Goal: Task Accomplishment & Management: Use online tool/utility

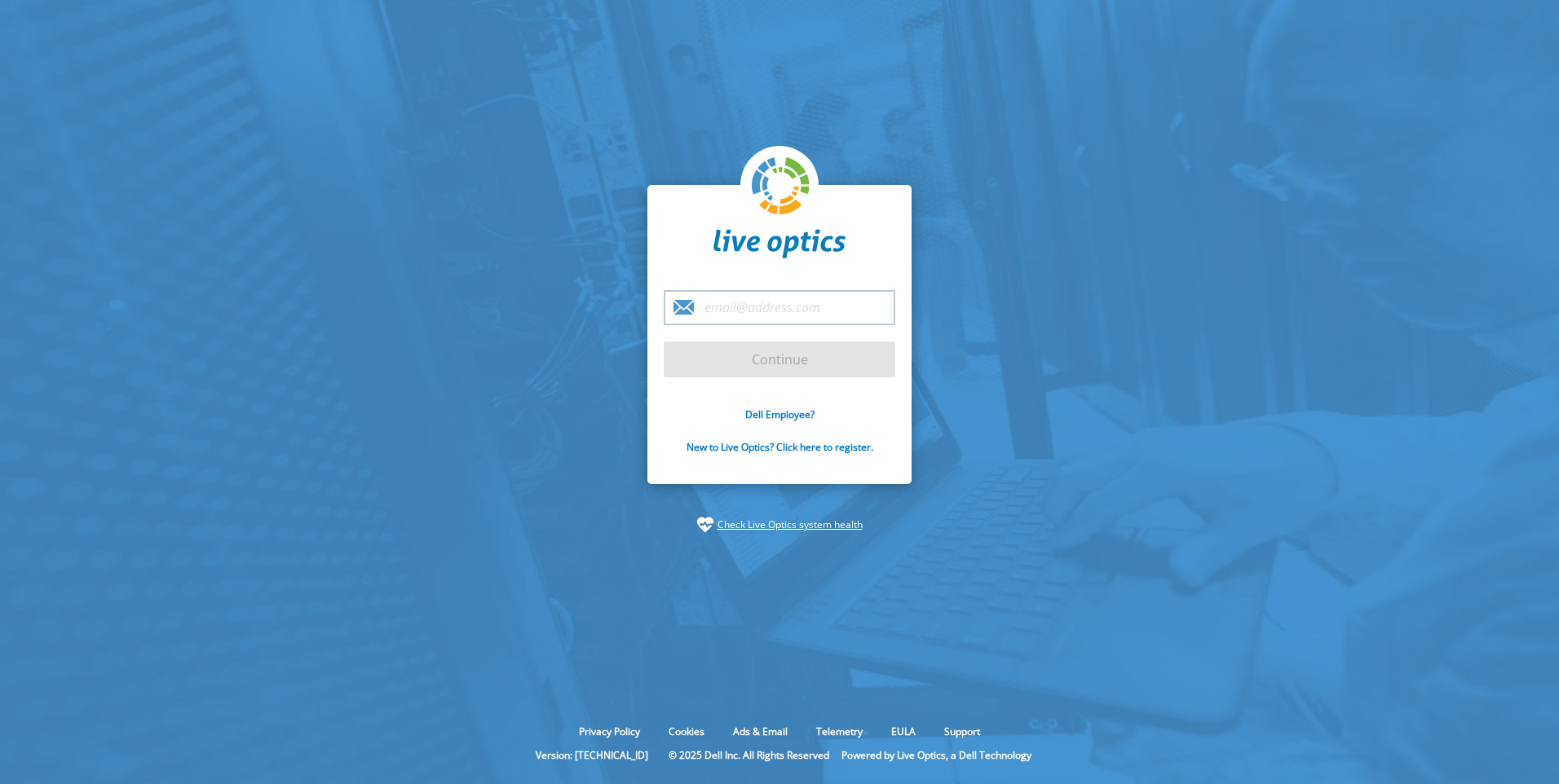
click at [763, 307] on input "email" at bounding box center [779, 307] width 232 height 35
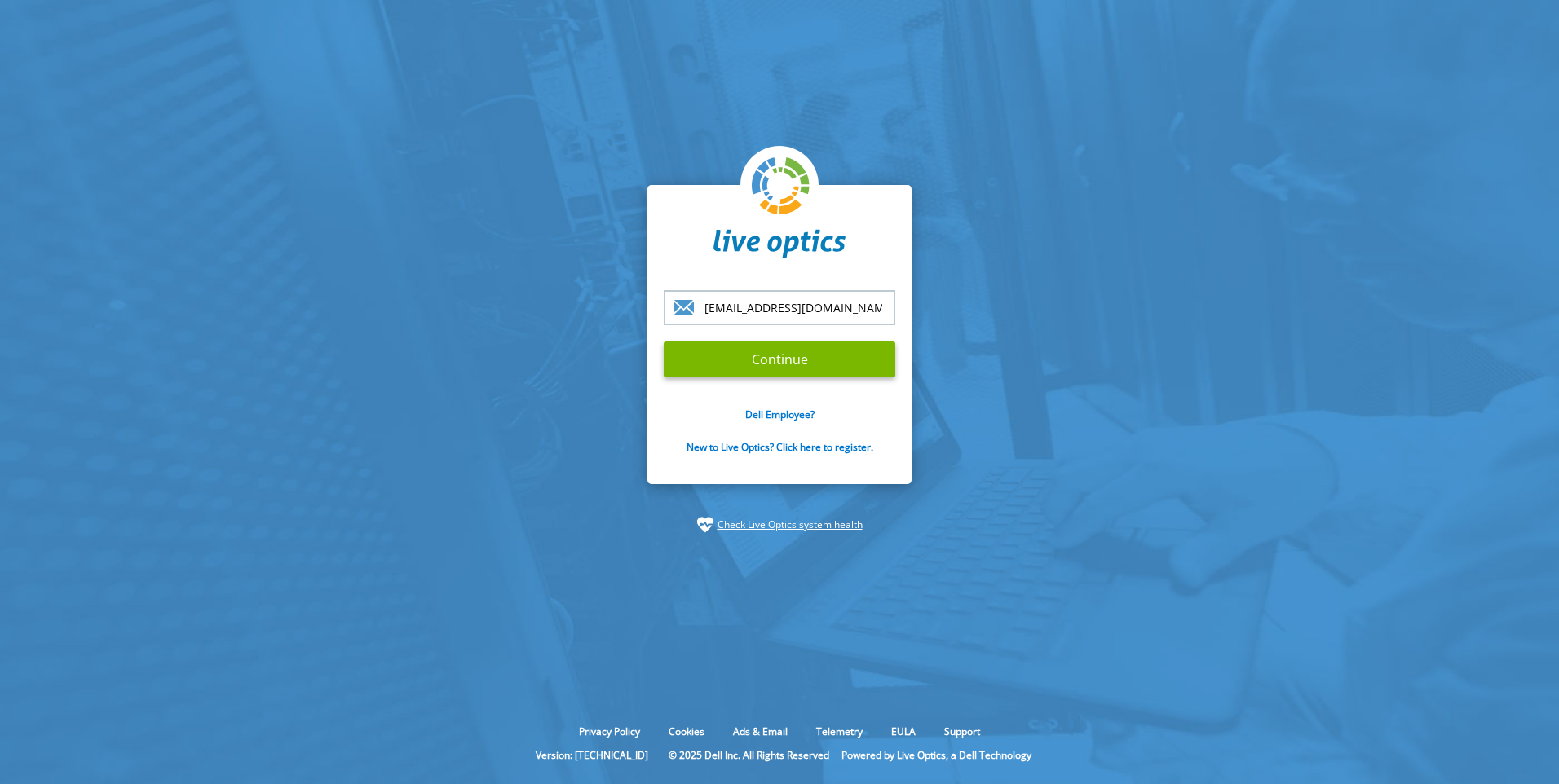
type input "[EMAIL_ADDRESS][DOMAIN_NAME]"
click at [664, 341] on input "Continue" at bounding box center [779, 359] width 232 height 36
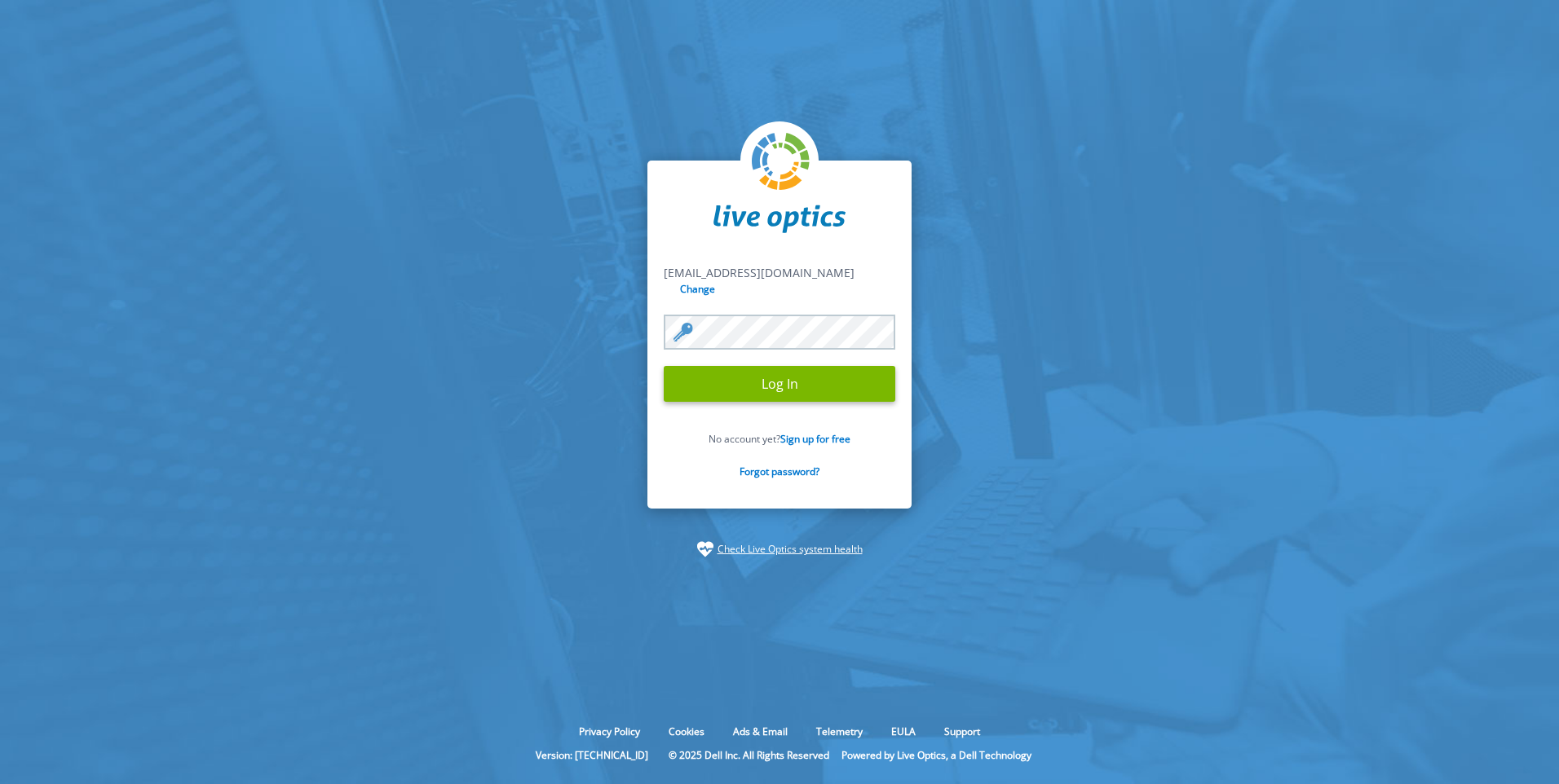
click at [664, 366] on input "Log In" at bounding box center [779, 384] width 232 height 36
click at [720, 378] on input "Log In" at bounding box center [779, 384] width 232 height 36
click at [838, 368] on input "Log In" at bounding box center [779, 384] width 232 height 36
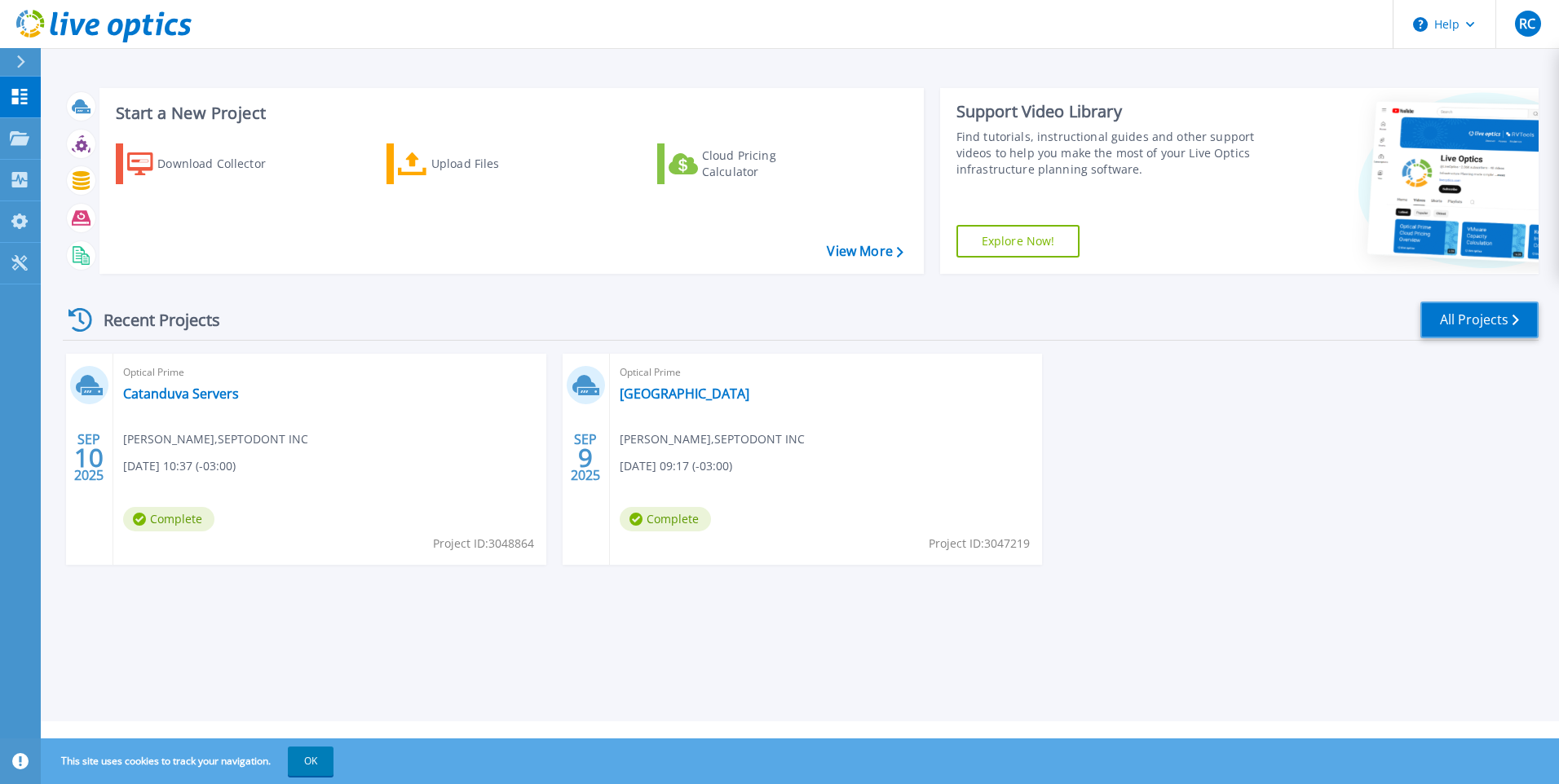
click at [1510, 323] on link "All Projects" at bounding box center [1479, 320] width 118 height 37
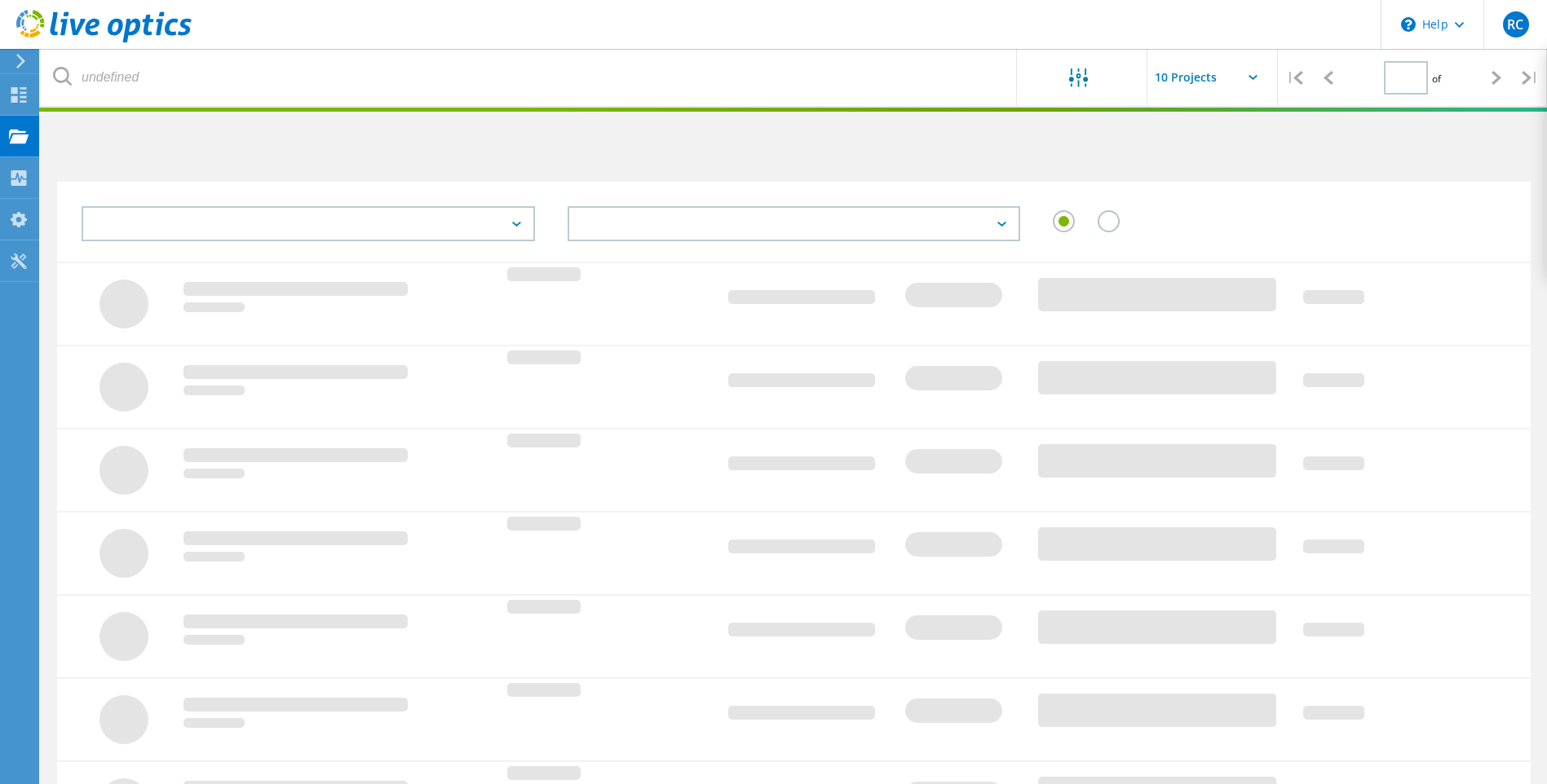
type input "1"
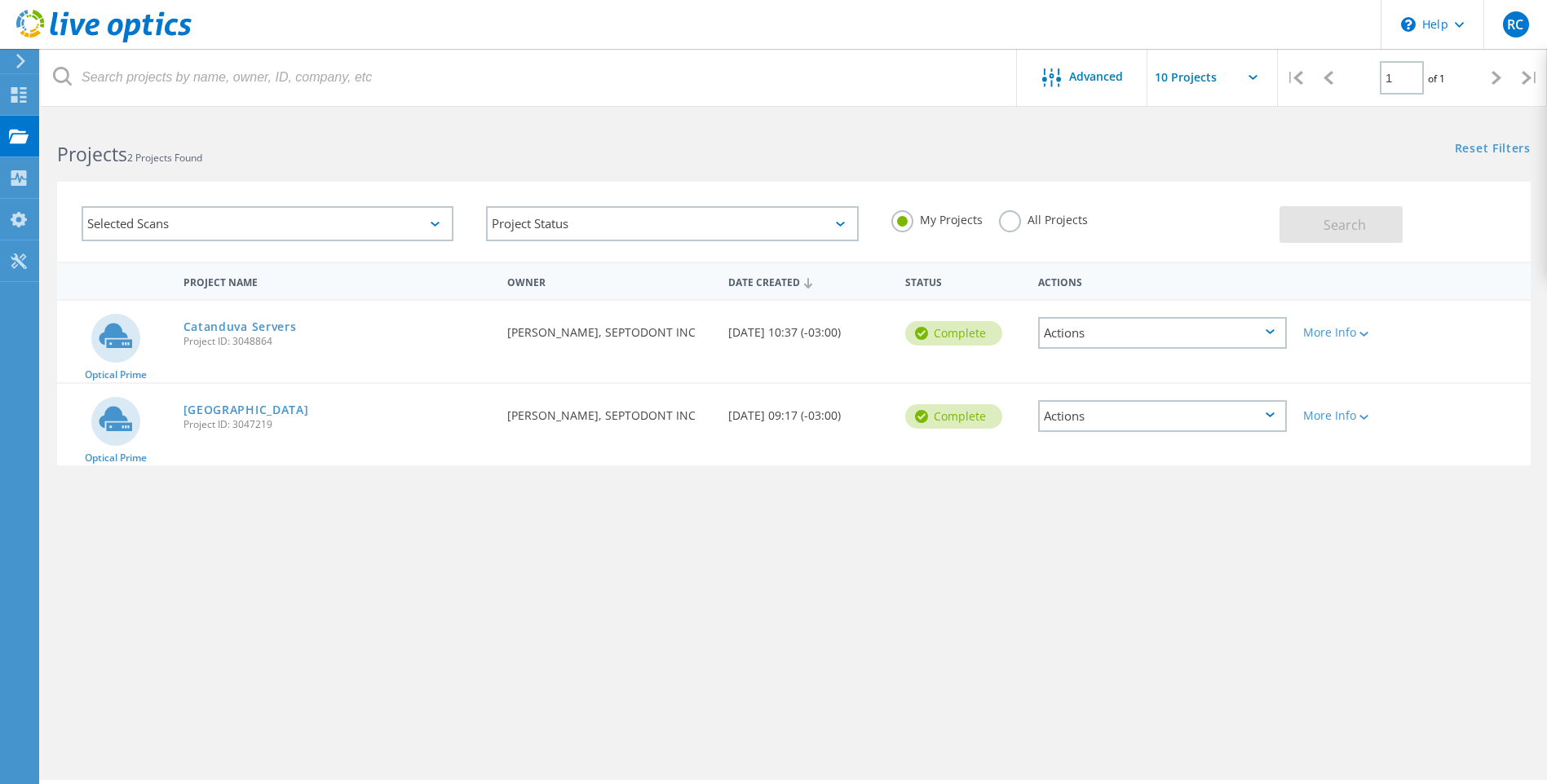
click at [26, 64] on icon at bounding box center [21, 61] width 12 height 15
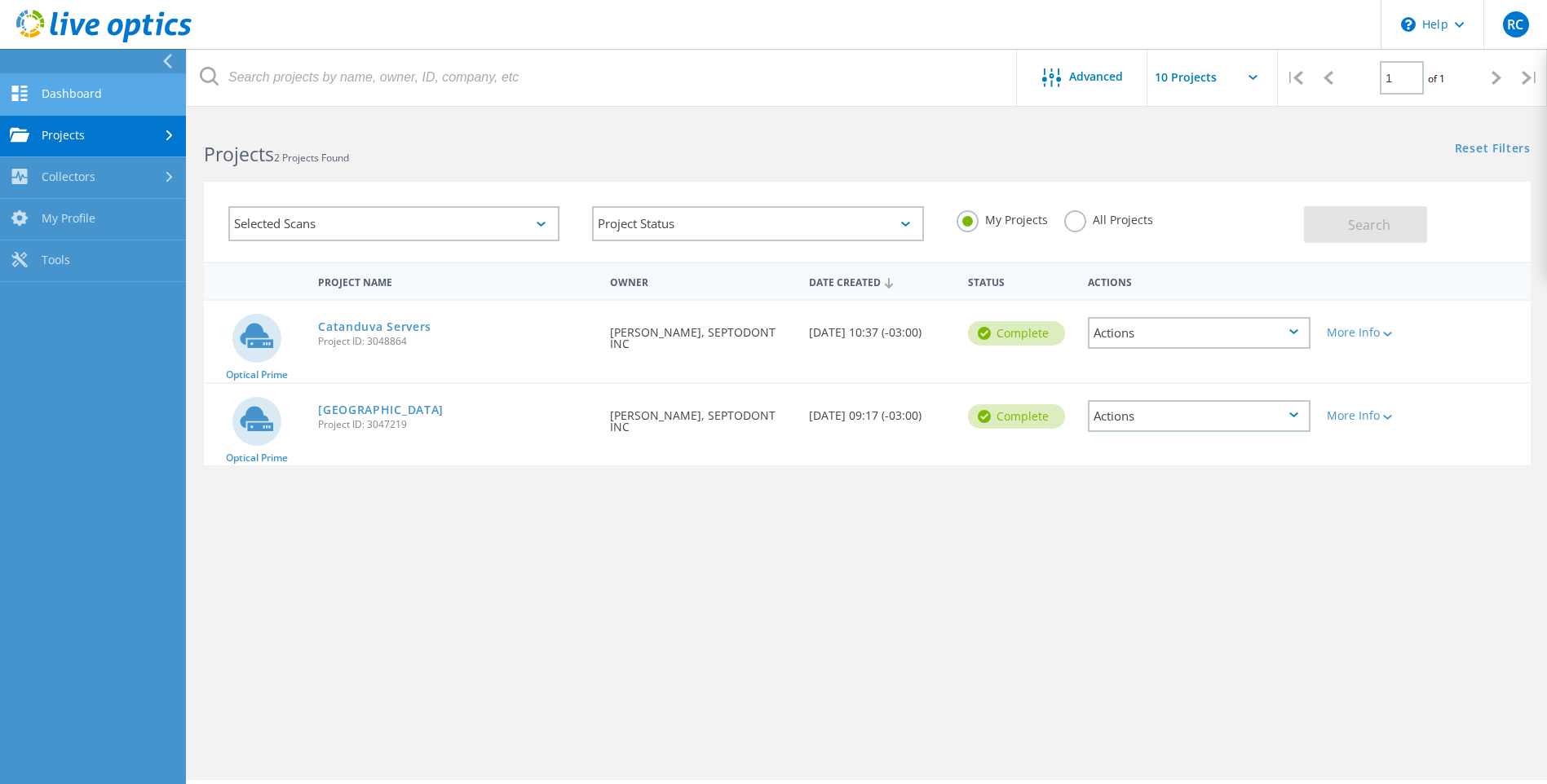
click at [53, 100] on link "Dashboard" at bounding box center [92, 95] width 186 height 41
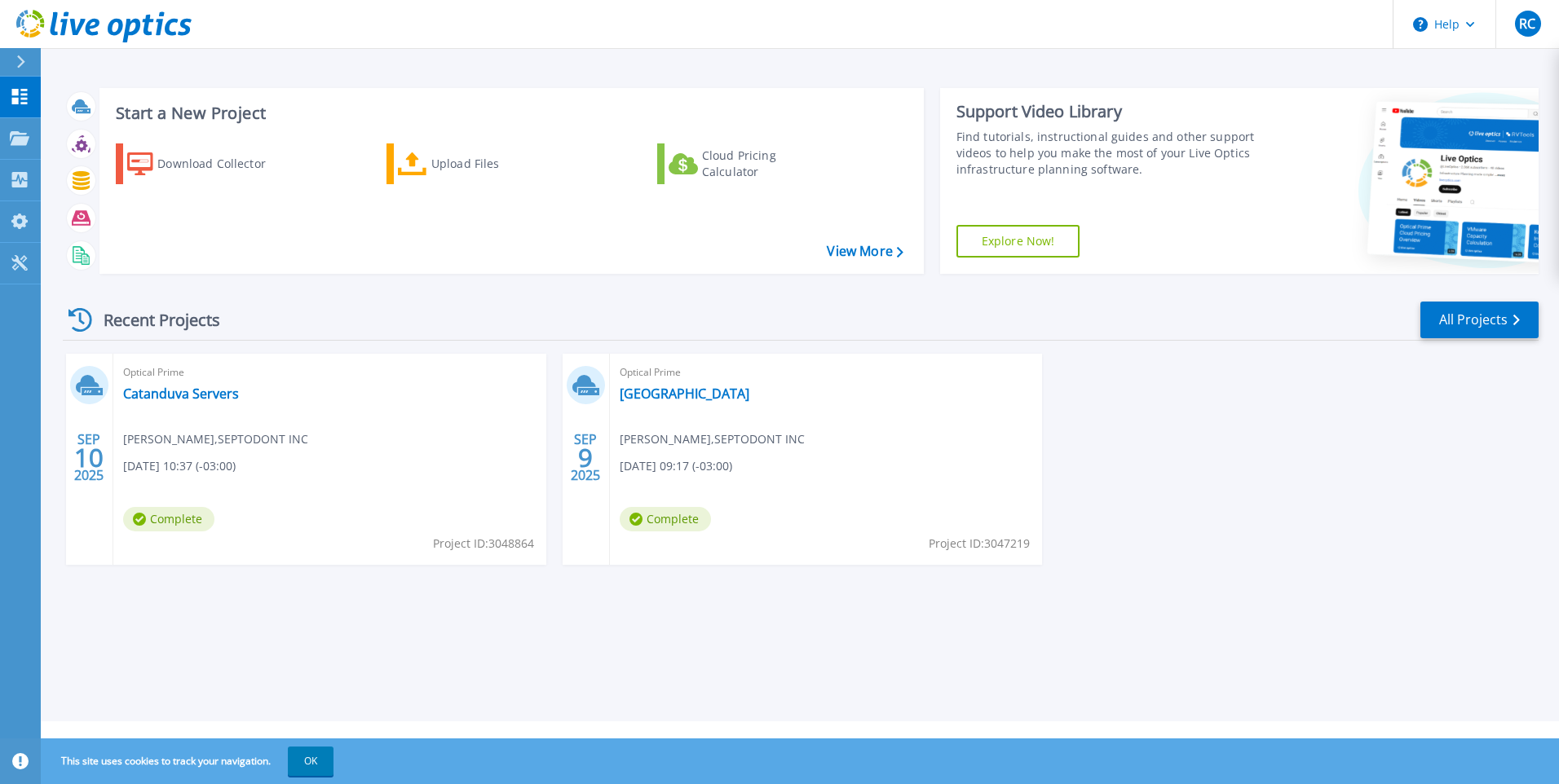
click at [368, 293] on div "Recent Projects All Projects SEP 10 2025 Optical Prime Catanduva Servers Renan …" at bounding box center [801, 448] width 1476 height 324
click at [416, 170] on icon at bounding box center [413, 164] width 30 height 24
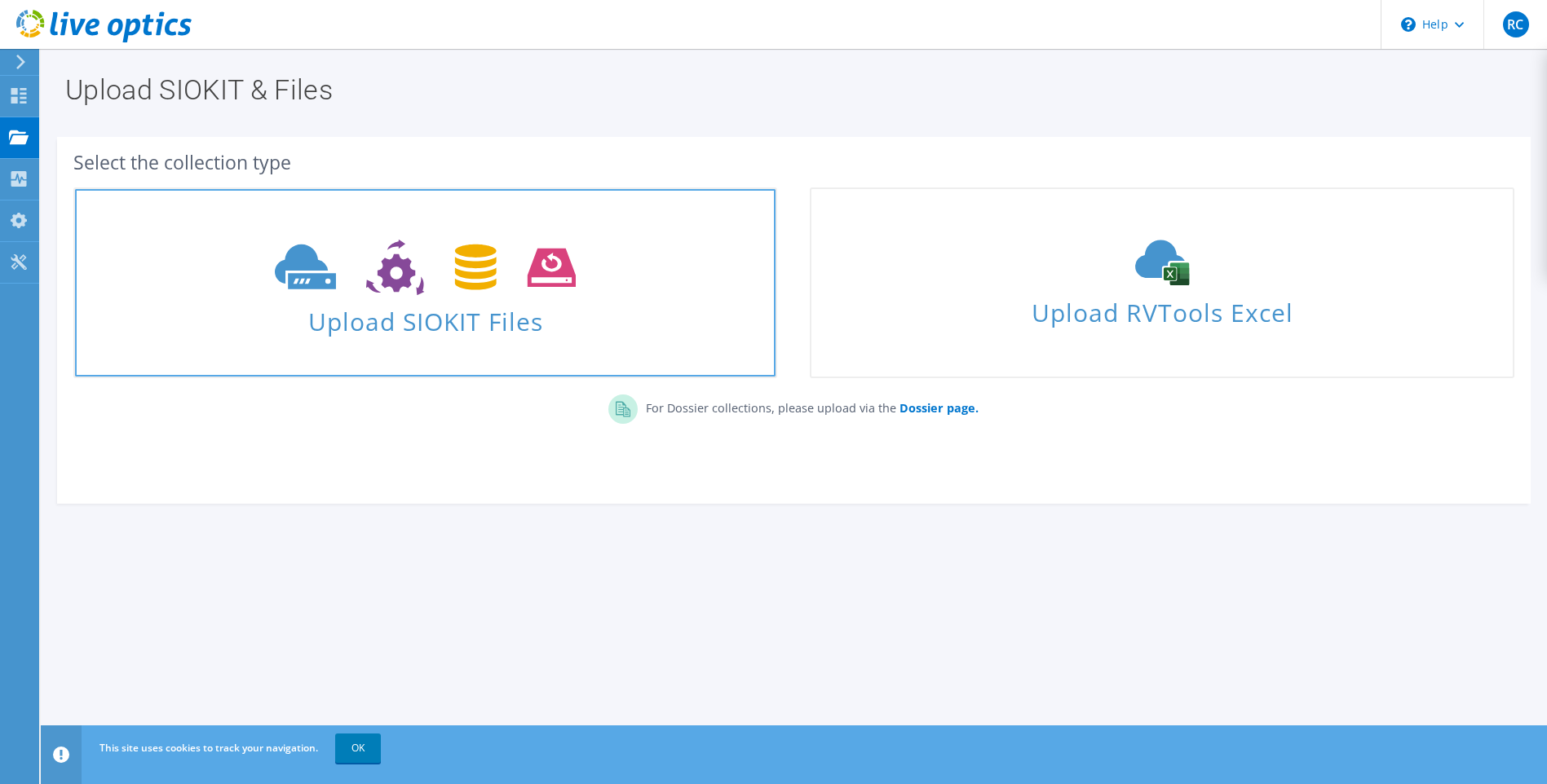
click at [446, 314] on span "Upload SIOKIT Files" at bounding box center [425, 317] width 700 height 35
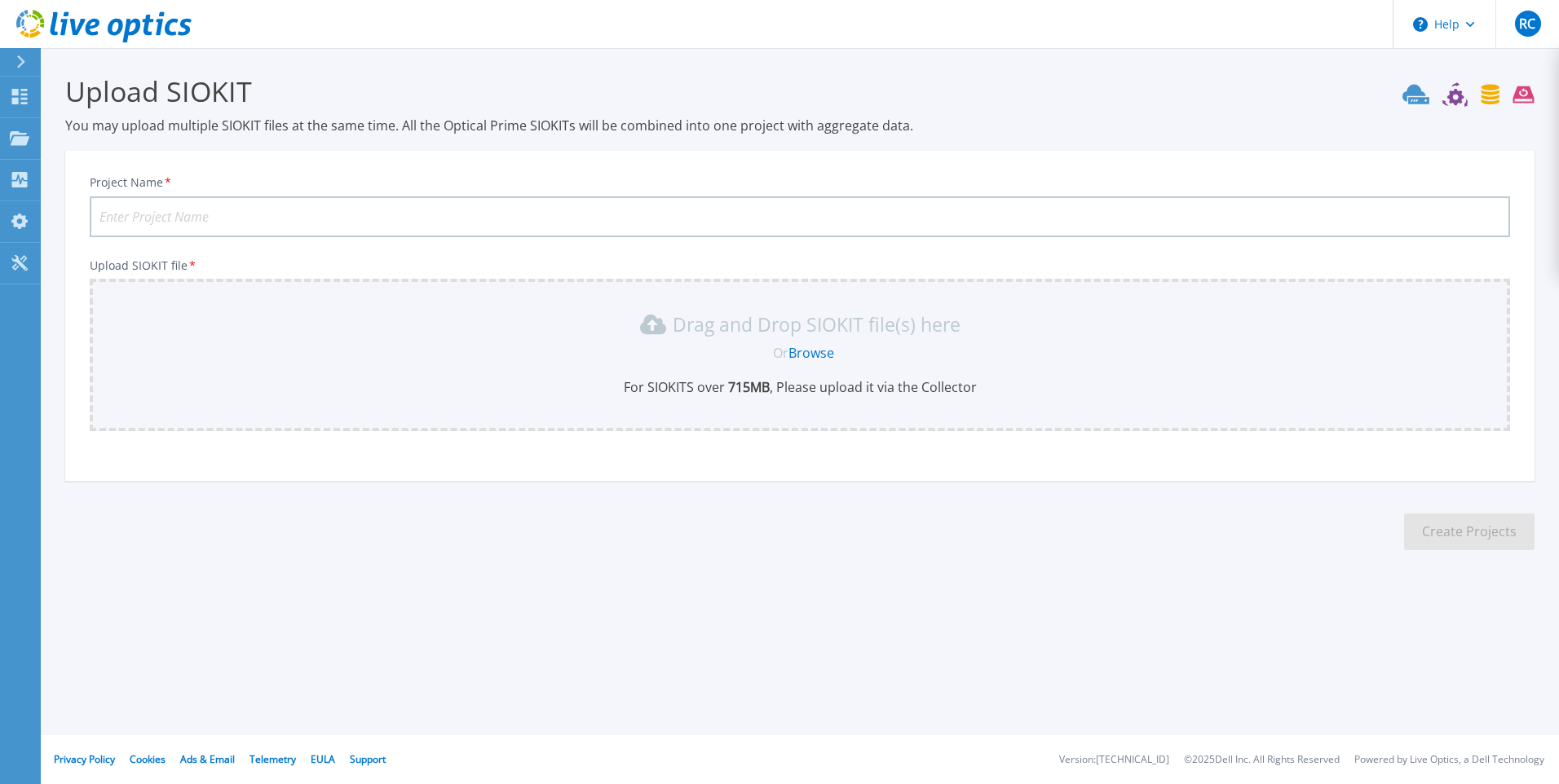
click at [331, 222] on input "Project Name *" at bounding box center [800, 216] width 1420 height 40
type input "Pomerode Servers"
click at [810, 351] on link "Browse" at bounding box center [810, 353] width 45 height 18
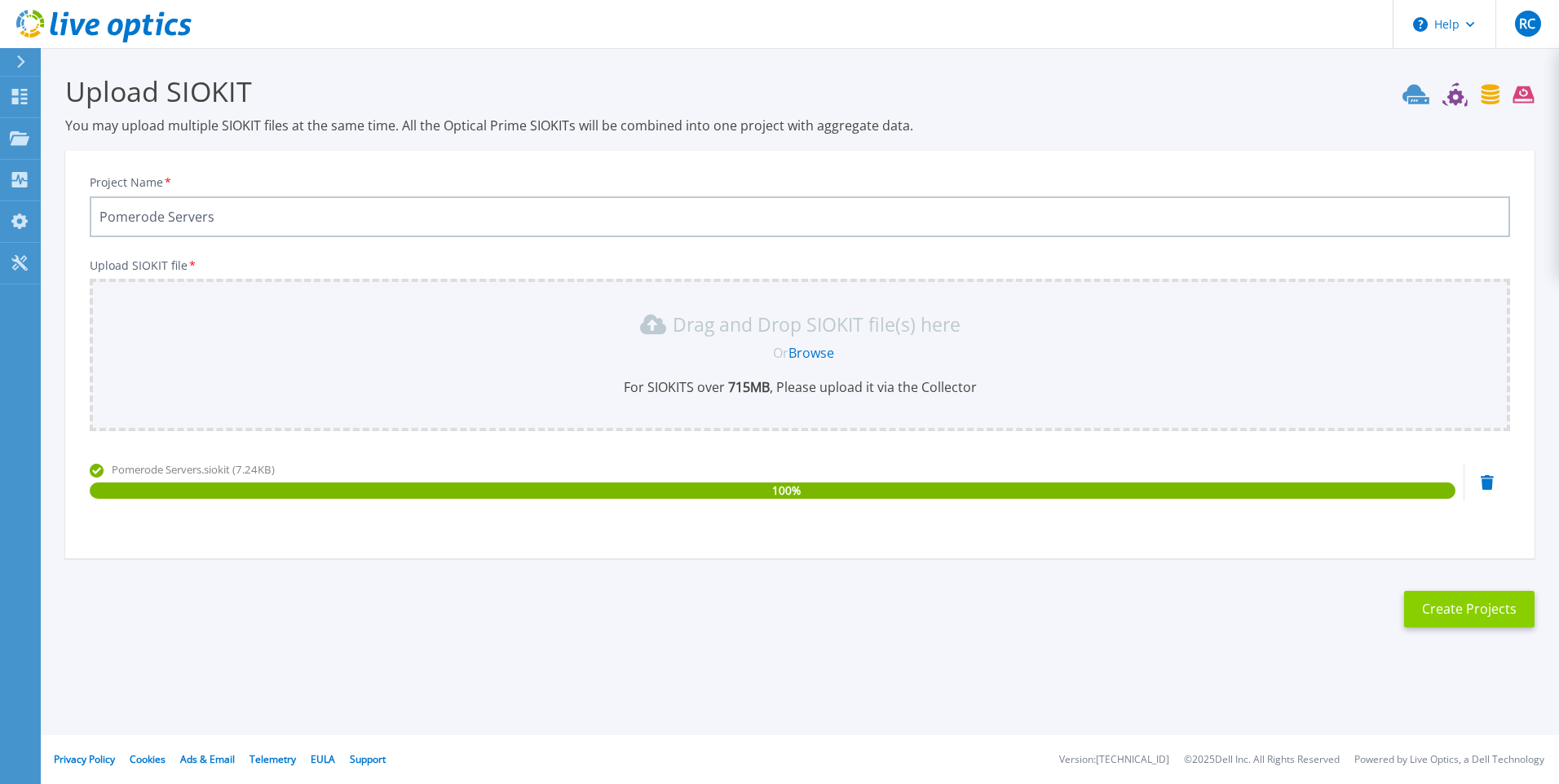
click at [1456, 611] on button "Create Projects" at bounding box center [1469, 609] width 130 height 37
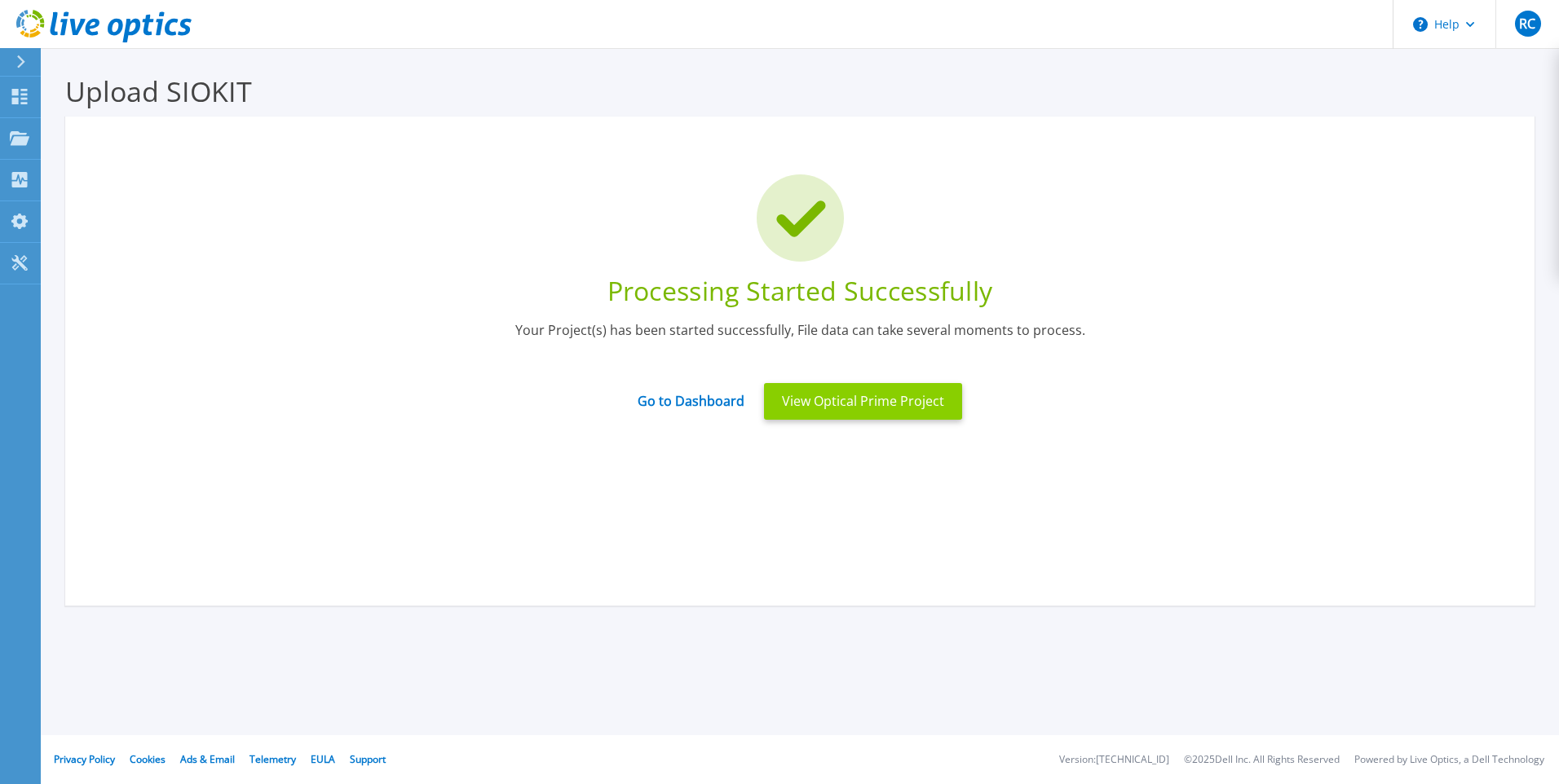
click at [870, 409] on button "View Optical Prime Project" at bounding box center [863, 401] width 198 height 37
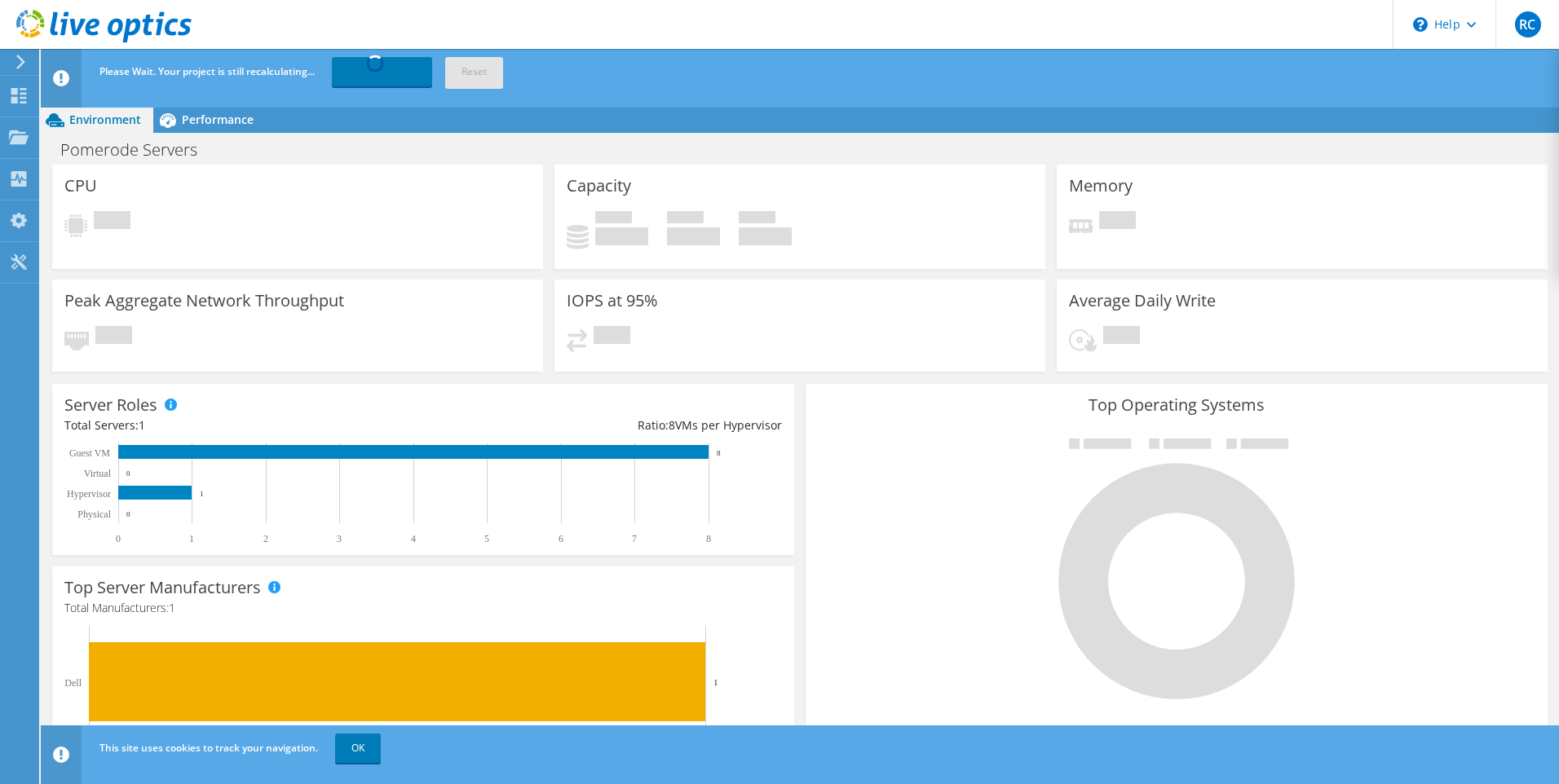
click at [791, 415] on div "Server Roles Physical Servers represent bare metal servers that were targets of…" at bounding box center [423, 470] width 754 height 183
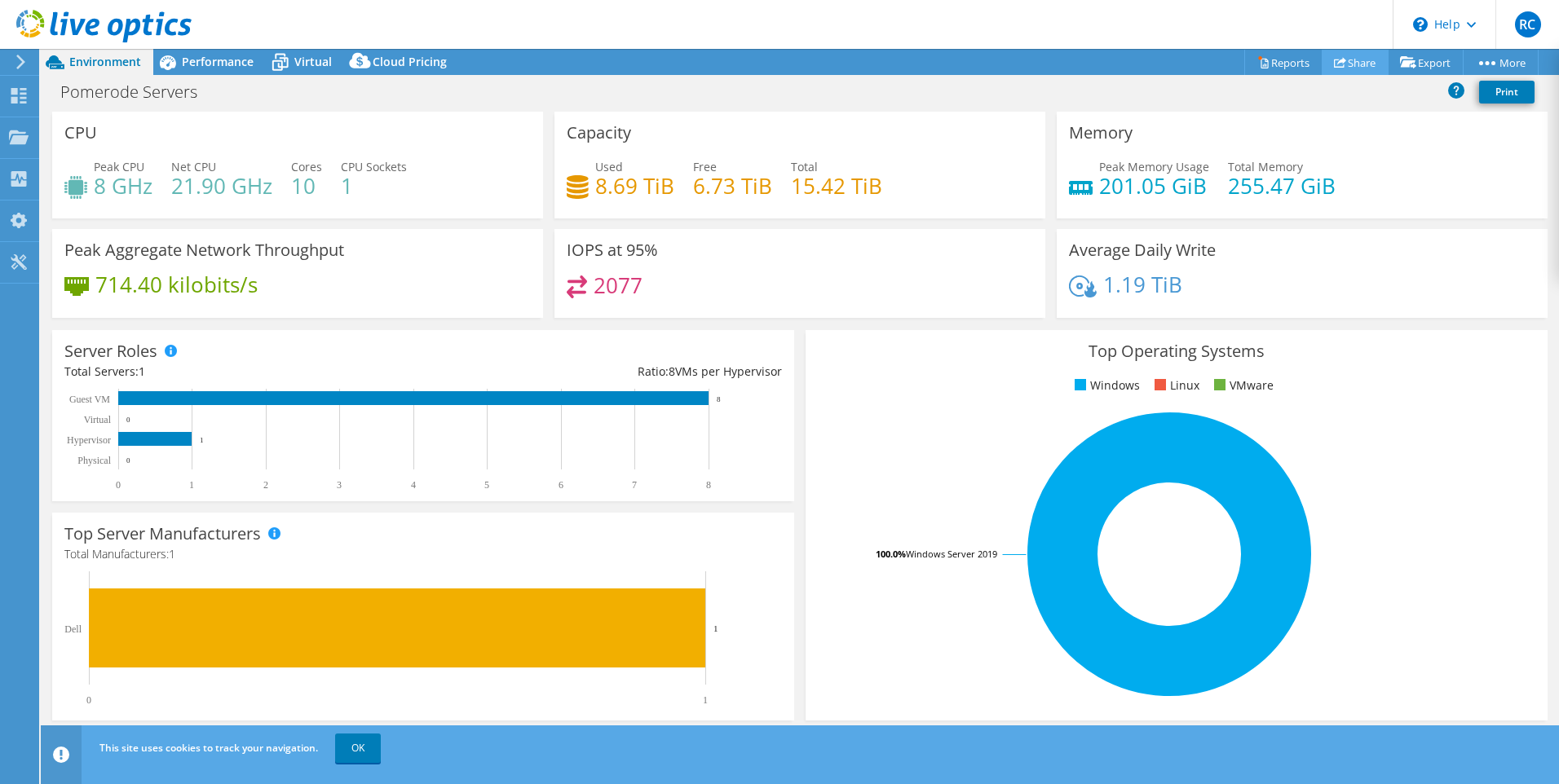
click at [1339, 66] on link "Share" at bounding box center [1355, 62] width 67 height 26
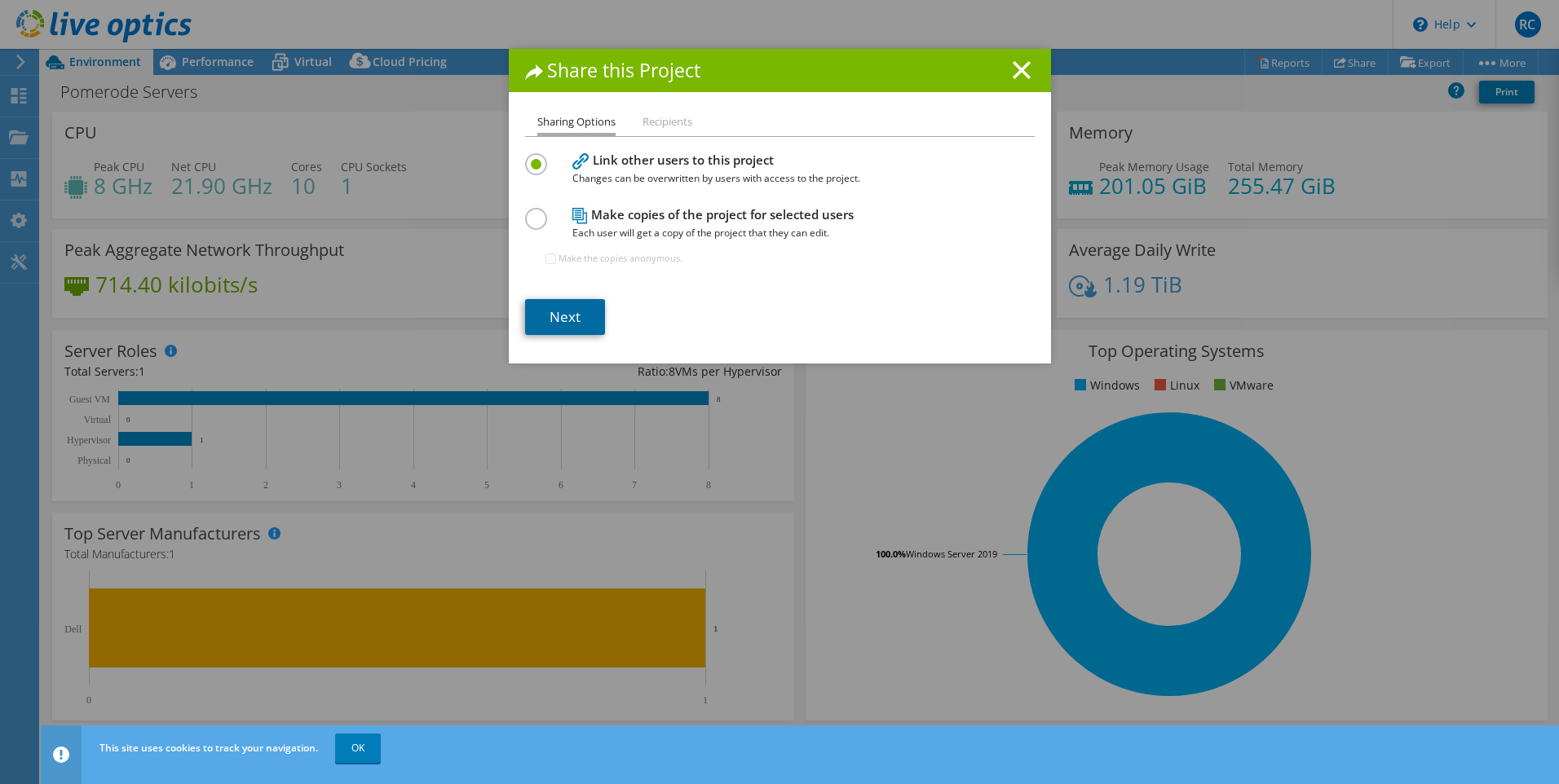
click at [574, 319] on link "Next" at bounding box center [565, 317] width 80 height 36
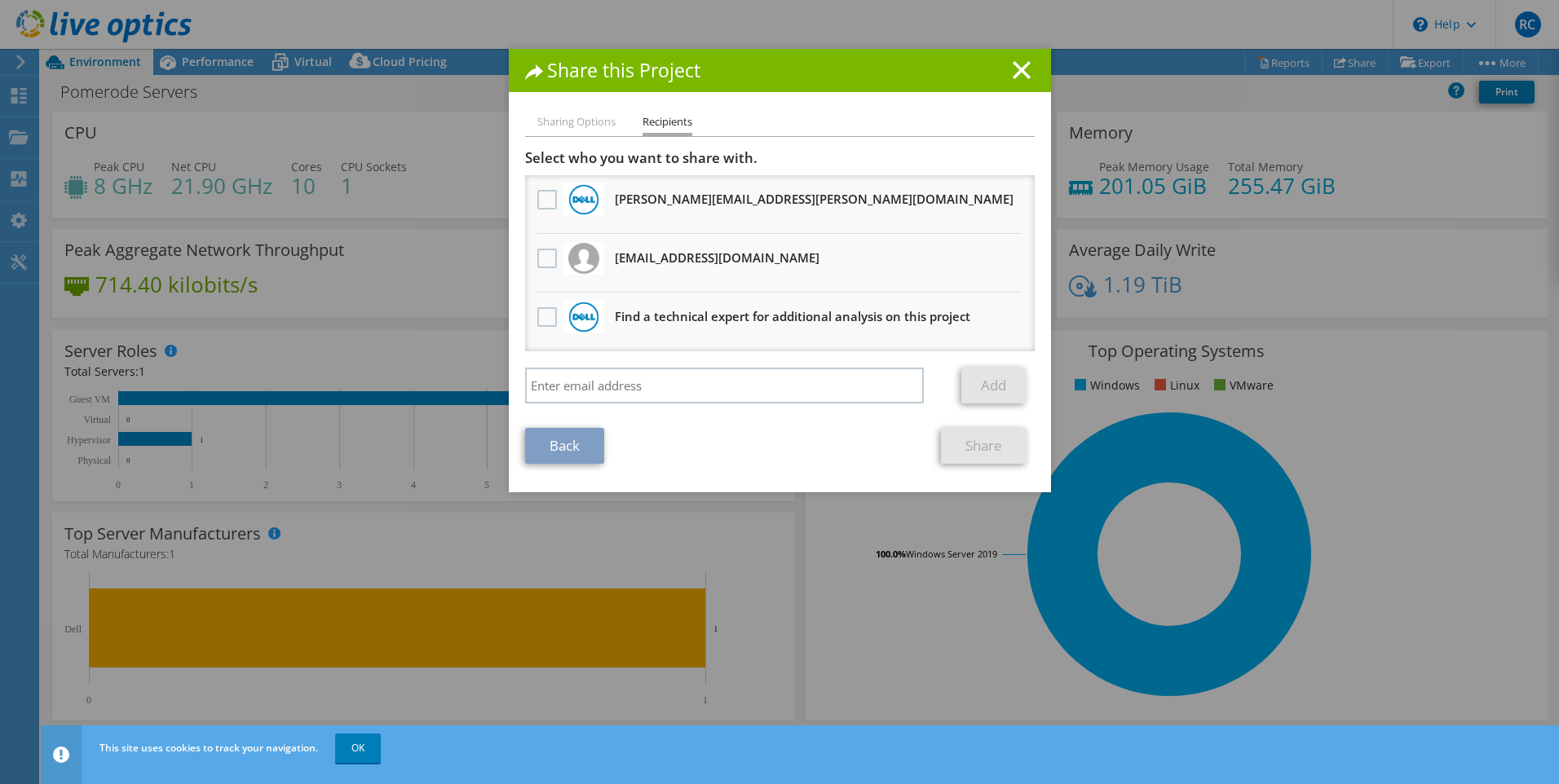
click at [623, 261] on h3 "[EMAIL_ADDRESS][DOMAIN_NAME] Will receive an anonymous copy" at bounding box center [717, 258] width 204 height 26
click at [540, 267] on label at bounding box center [549, 259] width 24 height 20
click at [0, 0] on input "checkbox" at bounding box center [0, 0] width 0 height 0
click at [951, 442] on link "Share" at bounding box center [984, 446] width 86 height 36
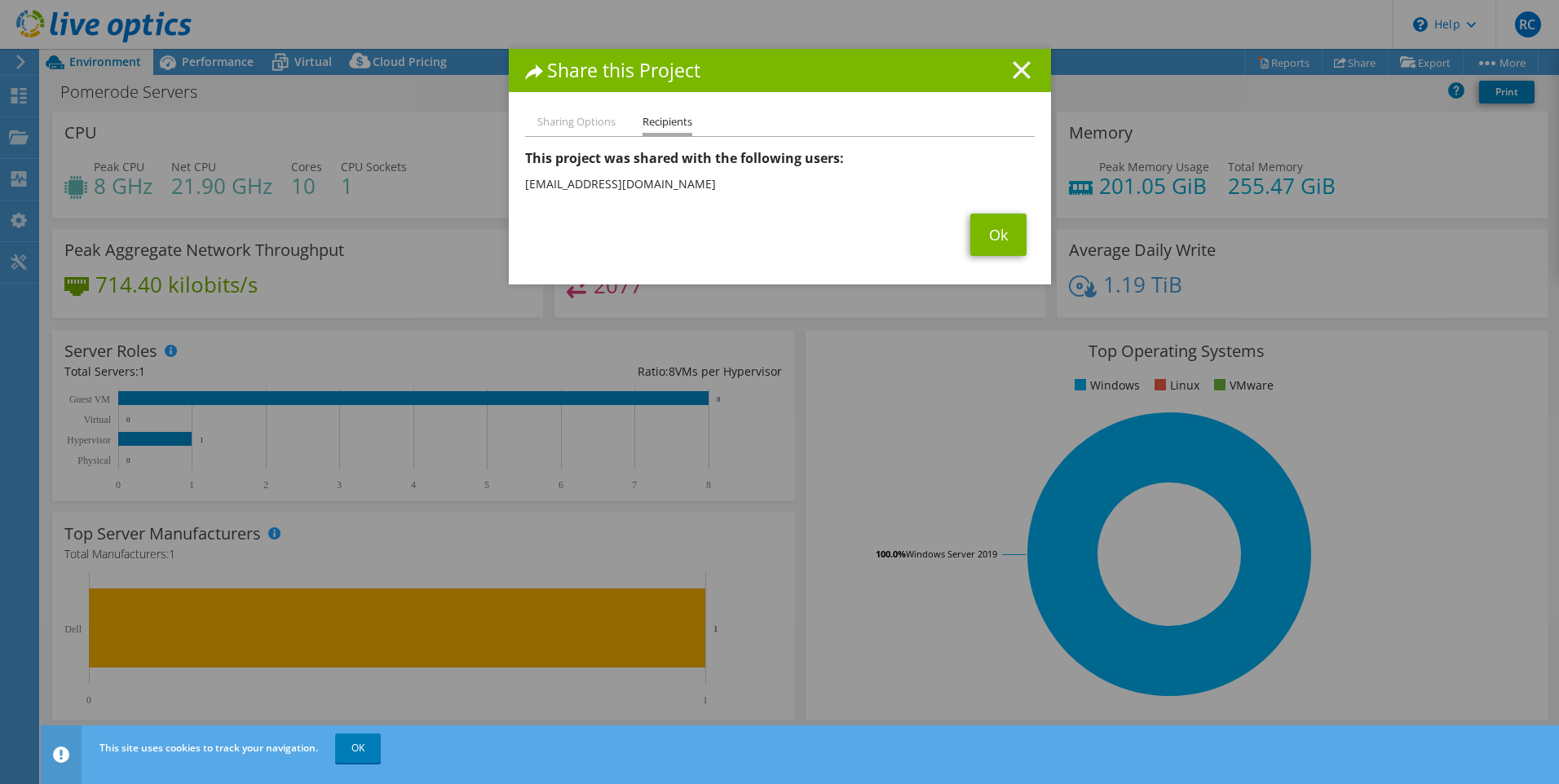
click at [1013, 62] on icon at bounding box center [1021, 70] width 18 height 18
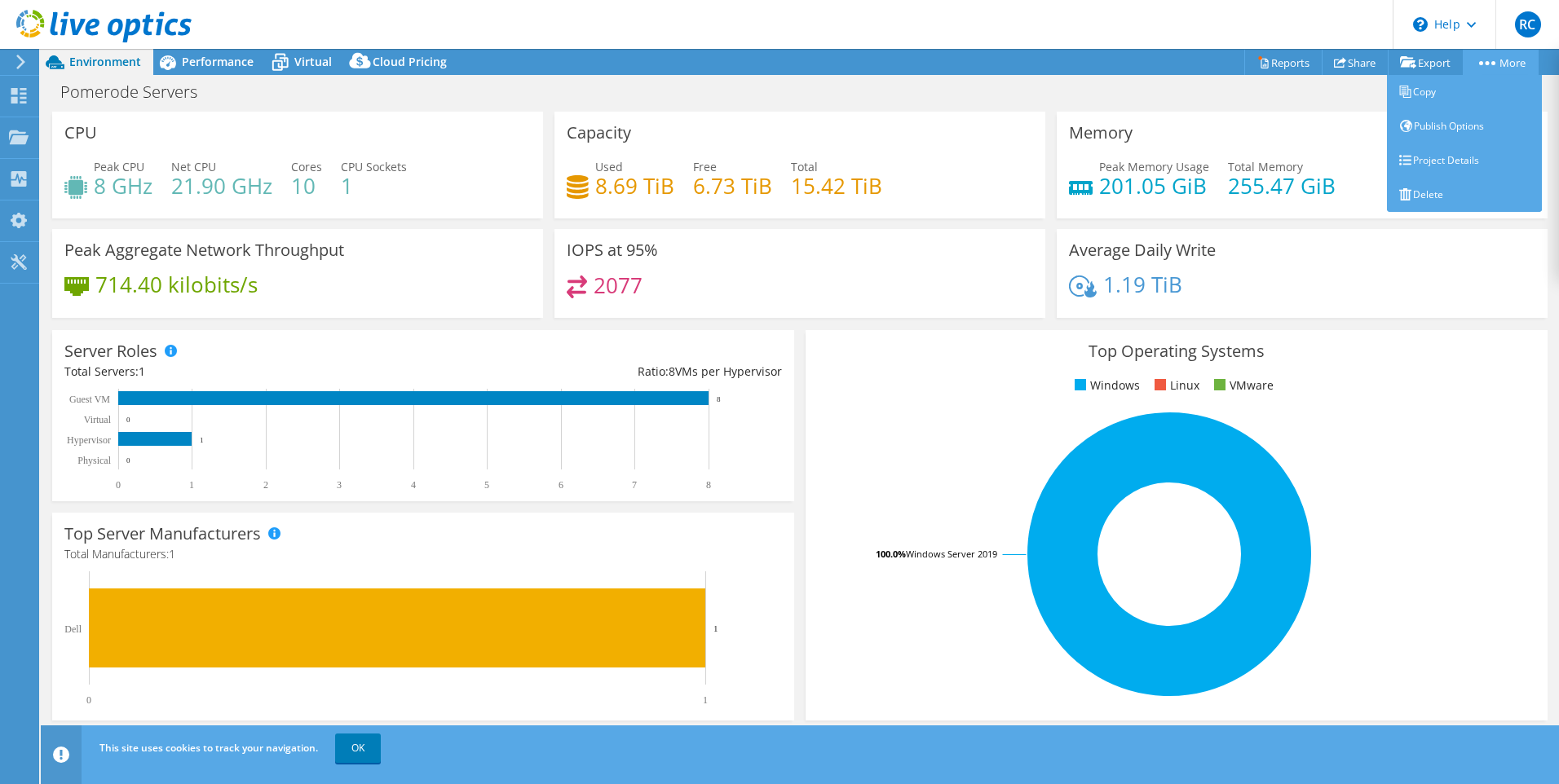
click at [1511, 68] on link "More" at bounding box center [1500, 62] width 76 height 26
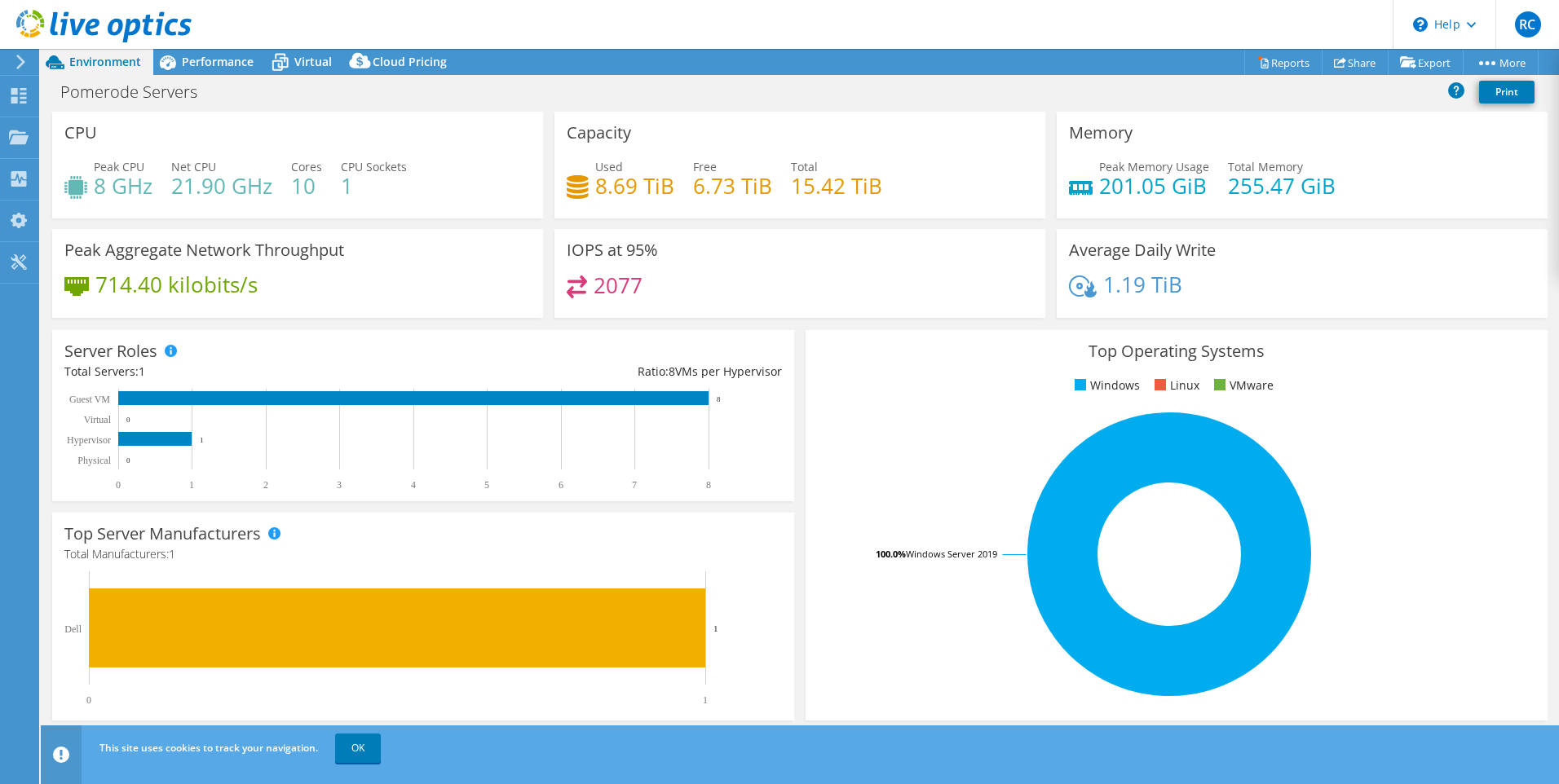
click at [1306, 92] on div "Pomerode Servers Print" at bounding box center [799, 92] width 1518 height 31
click at [1503, 87] on link "Print" at bounding box center [1506, 92] width 55 height 23
click at [1418, 68] on link "Export" at bounding box center [1425, 62] width 76 height 26
click at [1415, 63] on link "Export" at bounding box center [1425, 62] width 76 height 26
click at [1378, 95] on link "vSAN ReadyNode Sizer" at bounding box center [1388, 92] width 155 height 35
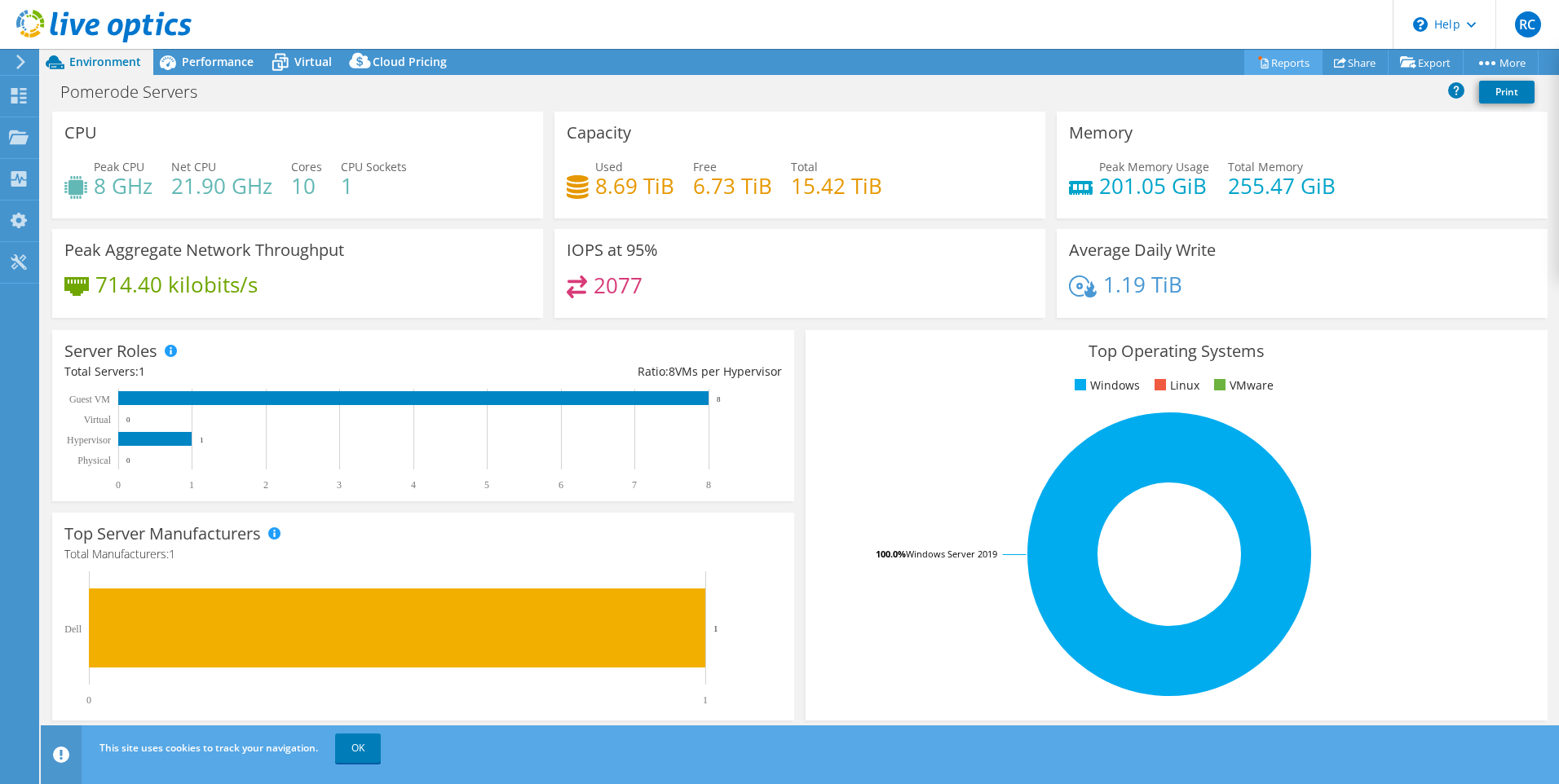
click at [1292, 54] on link "Reports" at bounding box center [1283, 62] width 78 height 26
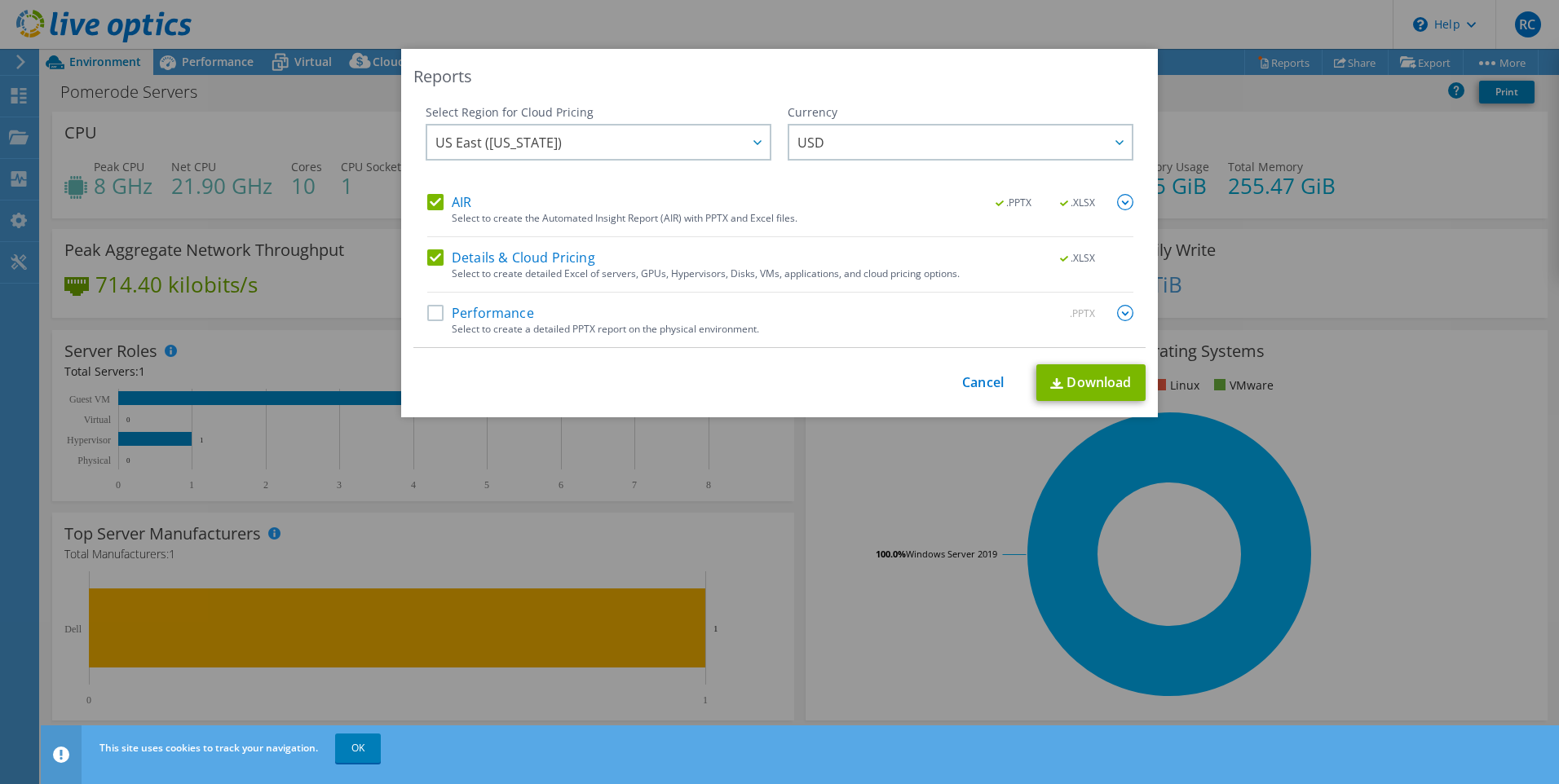
click at [429, 307] on label "Performance" at bounding box center [481, 313] width 107 height 16
click at [0, 0] on input "Performance" at bounding box center [0, 0] width 0 height 0
click at [750, 134] on div at bounding box center [757, 142] width 26 height 34
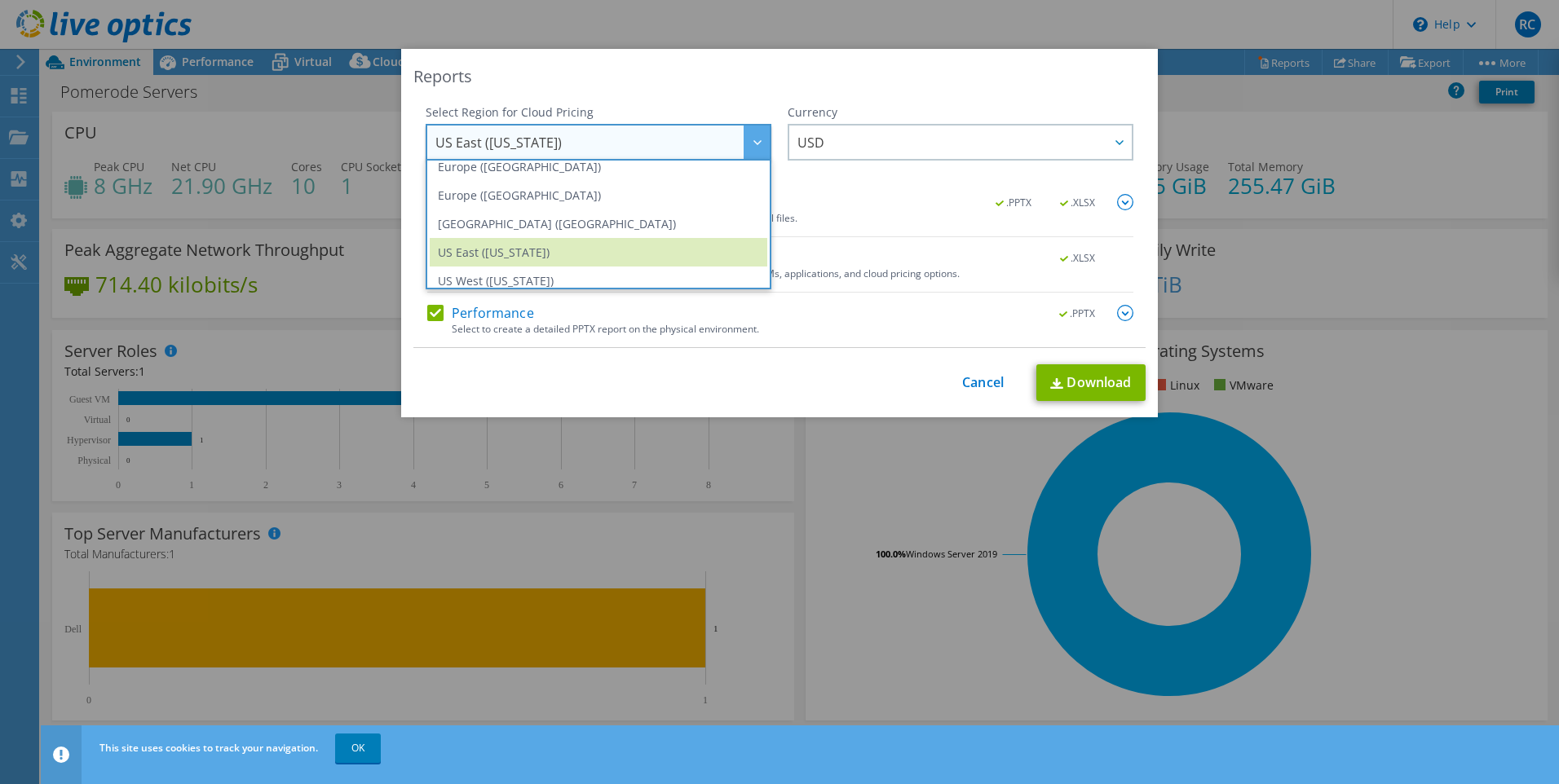
scroll to position [217, 0]
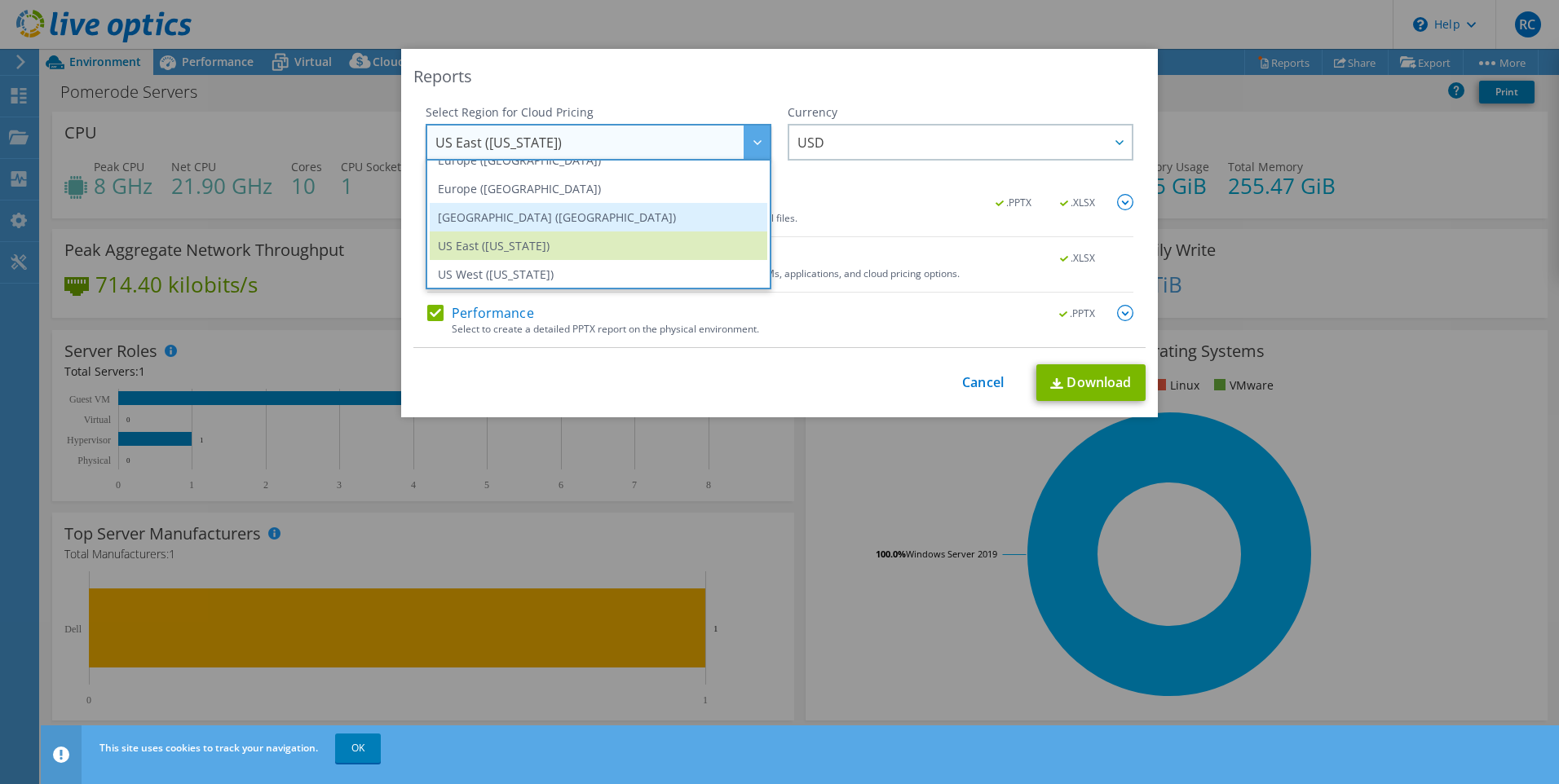
click at [516, 225] on li "[GEOGRAPHIC_DATA] ([GEOGRAPHIC_DATA])" at bounding box center [598, 217] width 337 height 29
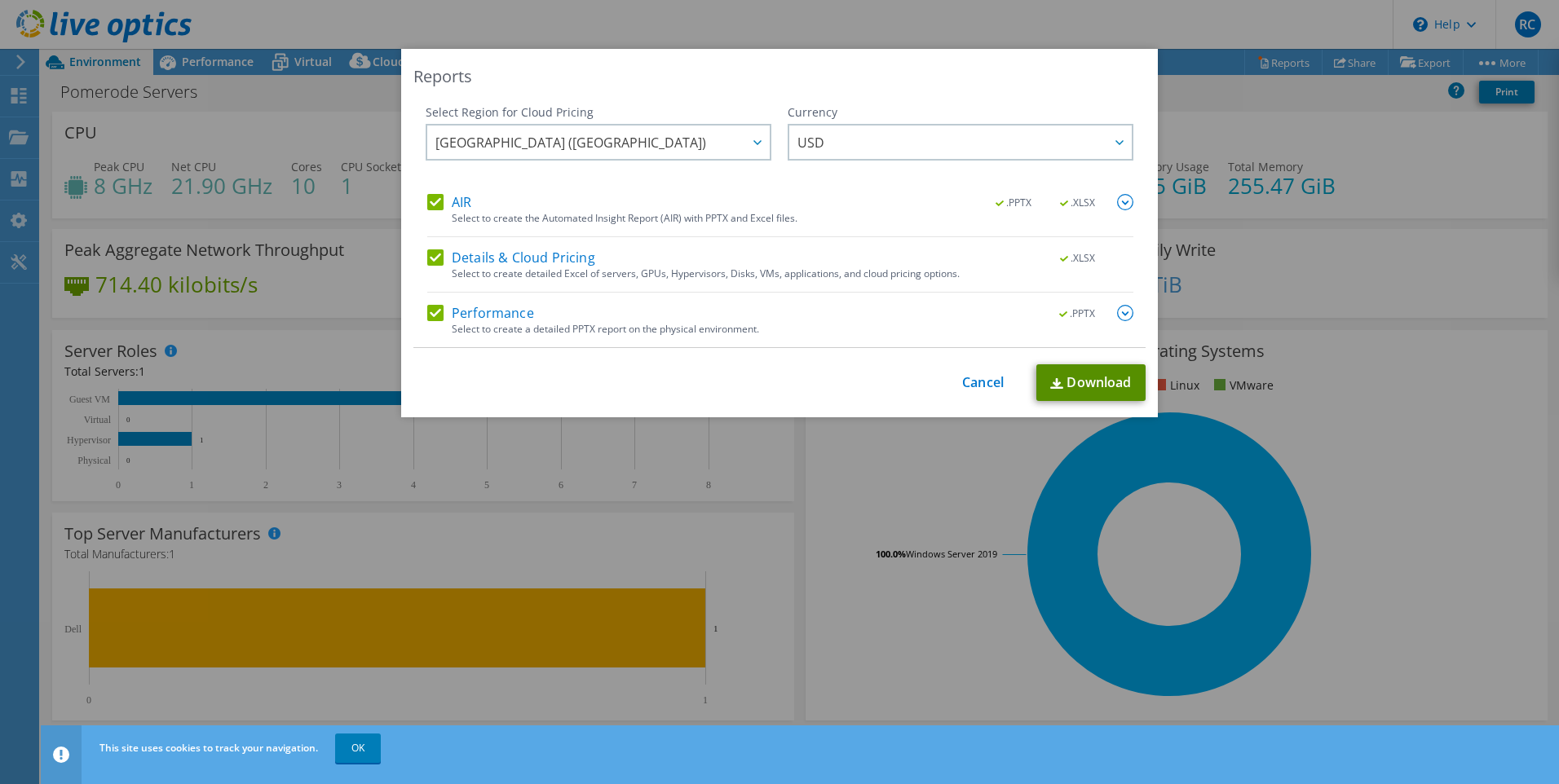
click at [1082, 378] on link "Download" at bounding box center [1091, 383] width 110 height 37
click at [984, 383] on link "Cancel" at bounding box center [983, 383] width 41 height 16
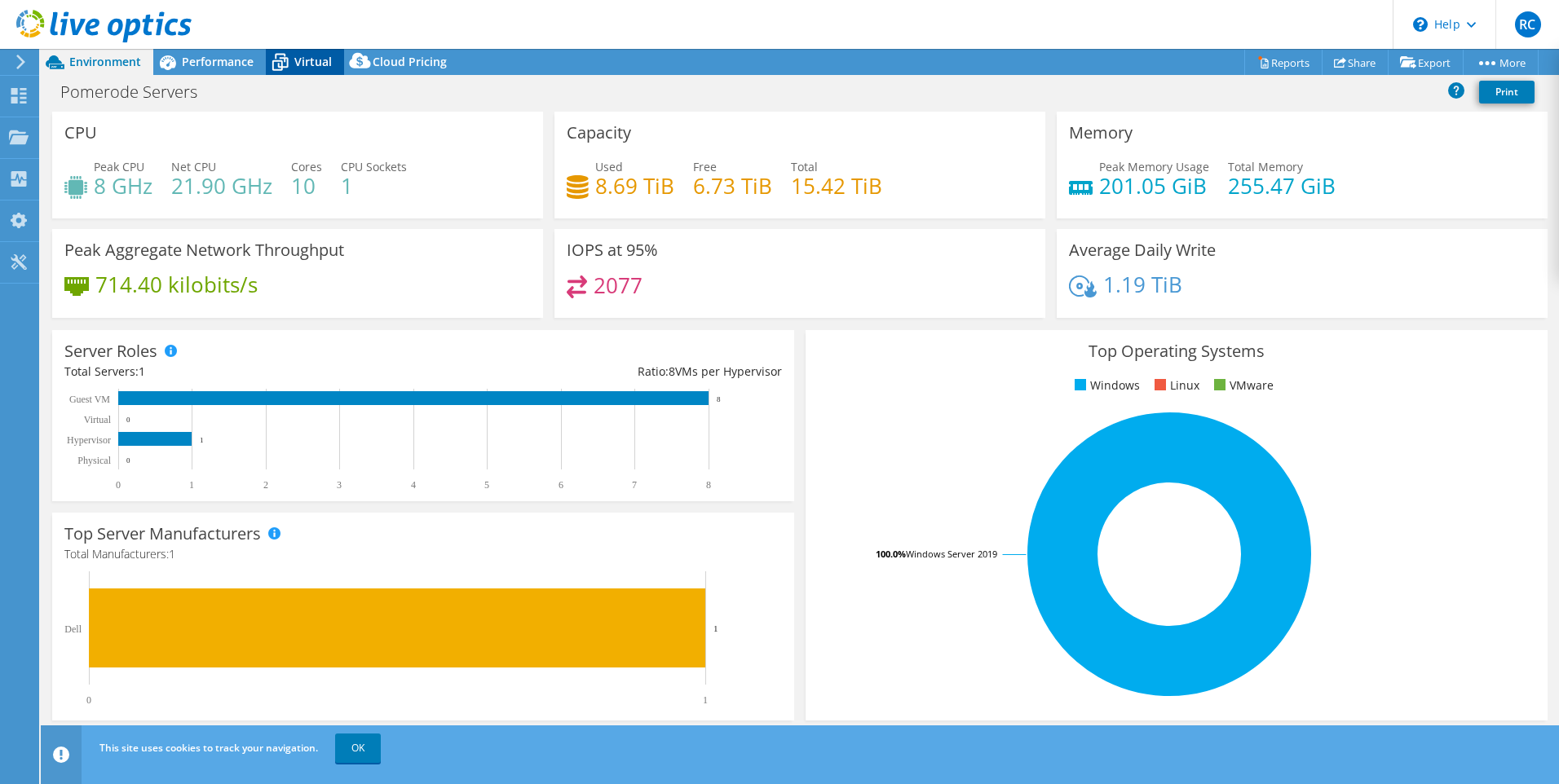
click at [304, 58] on span "Virtual" at bounding box center [312, 61] width 37 height 16
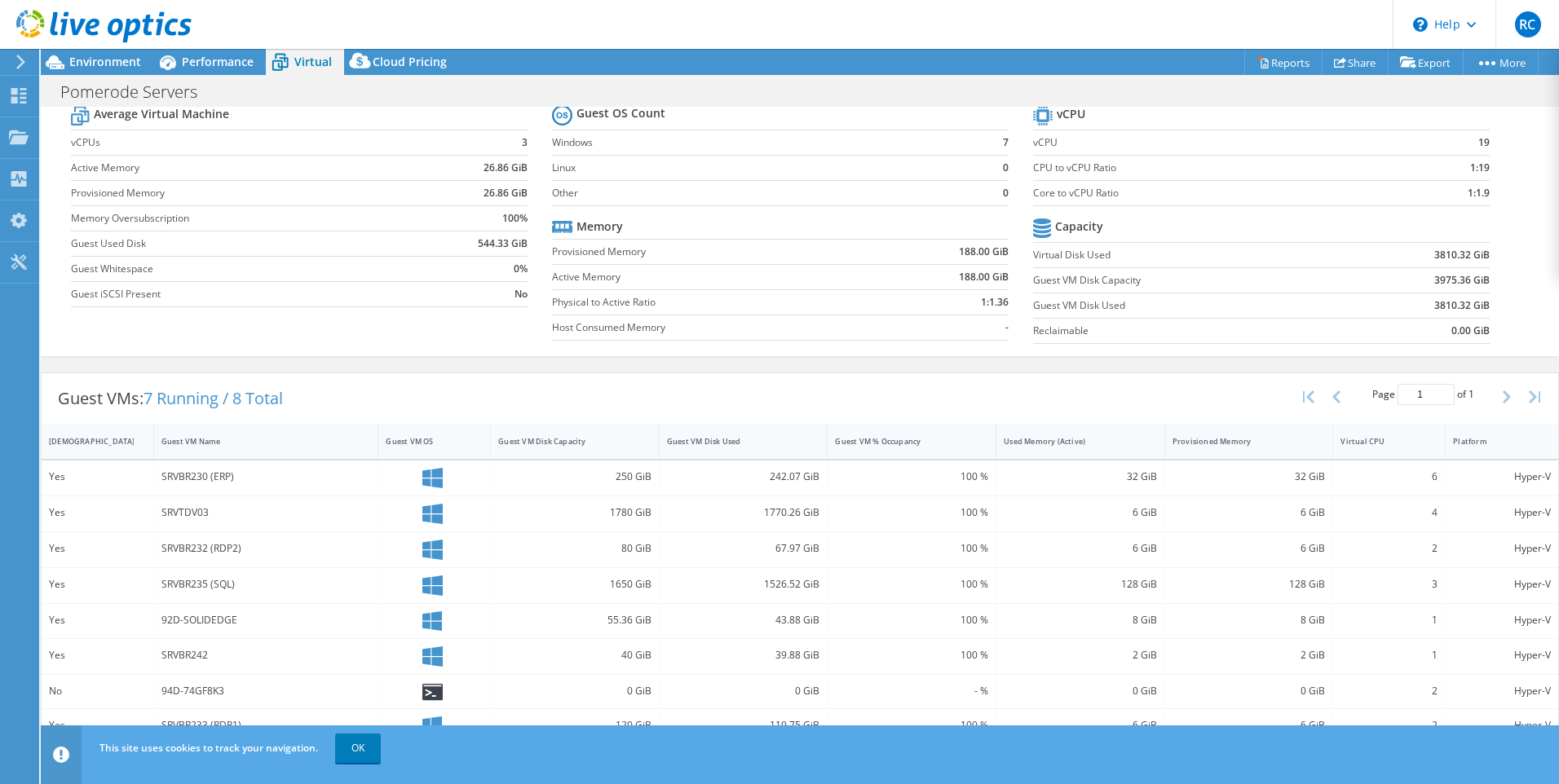
scroll to position [0, 0]
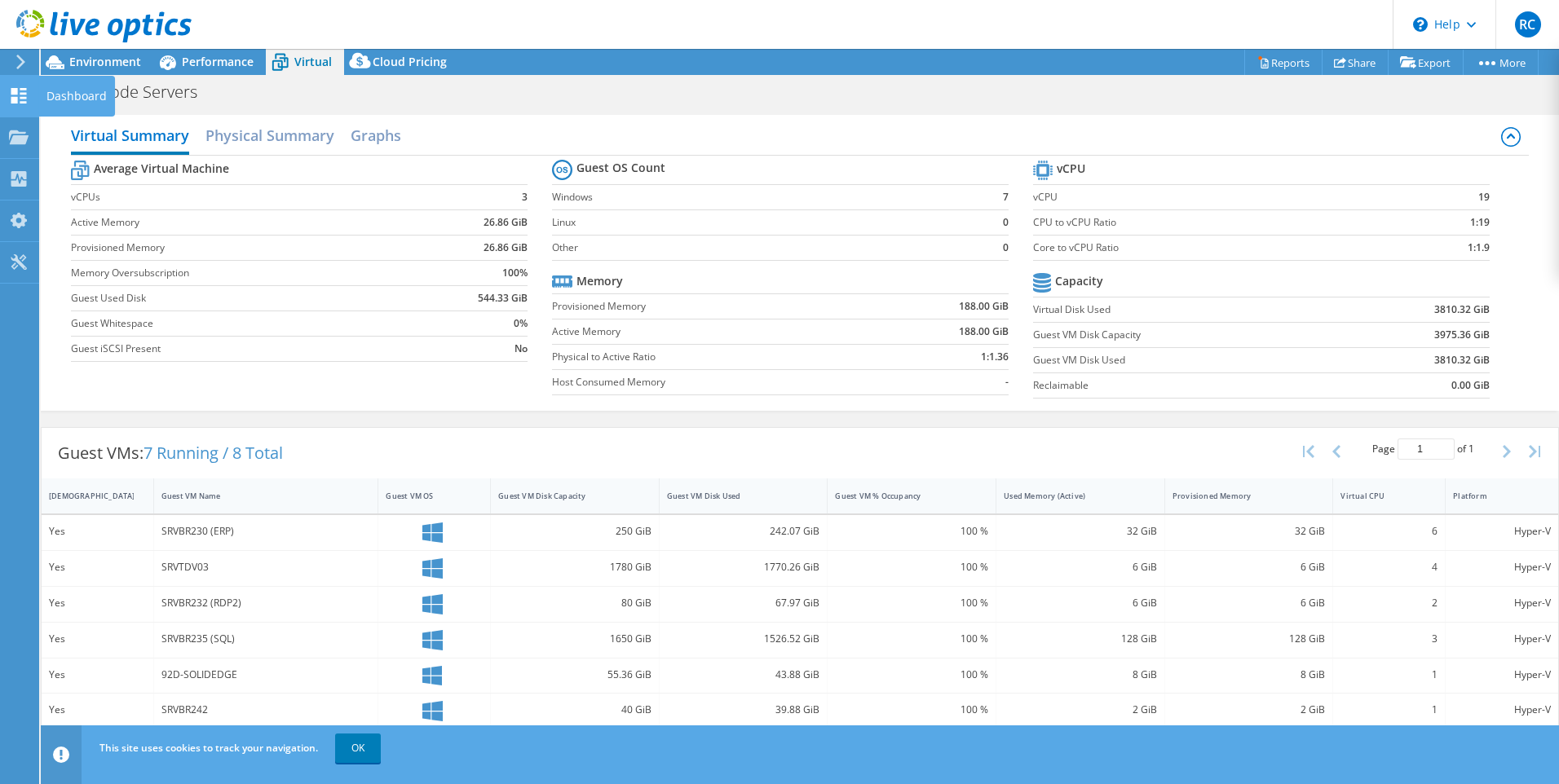
click at [18, 96] on icon at bounding box center [19, 96] width 20 height 16
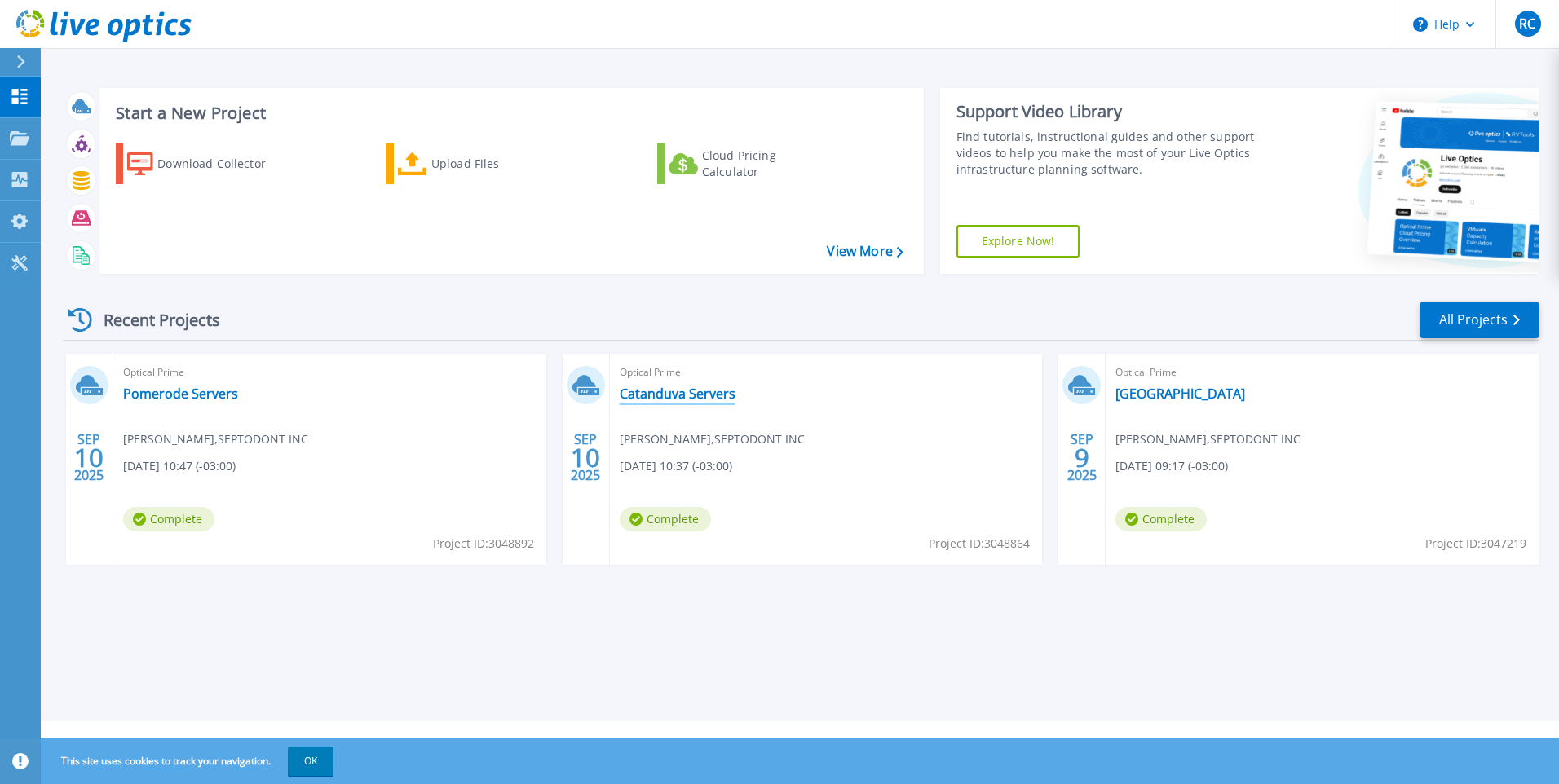
click at [677, 389] on link "Catanduva Servers" at bounding box center [678, 394] width 115 height 16
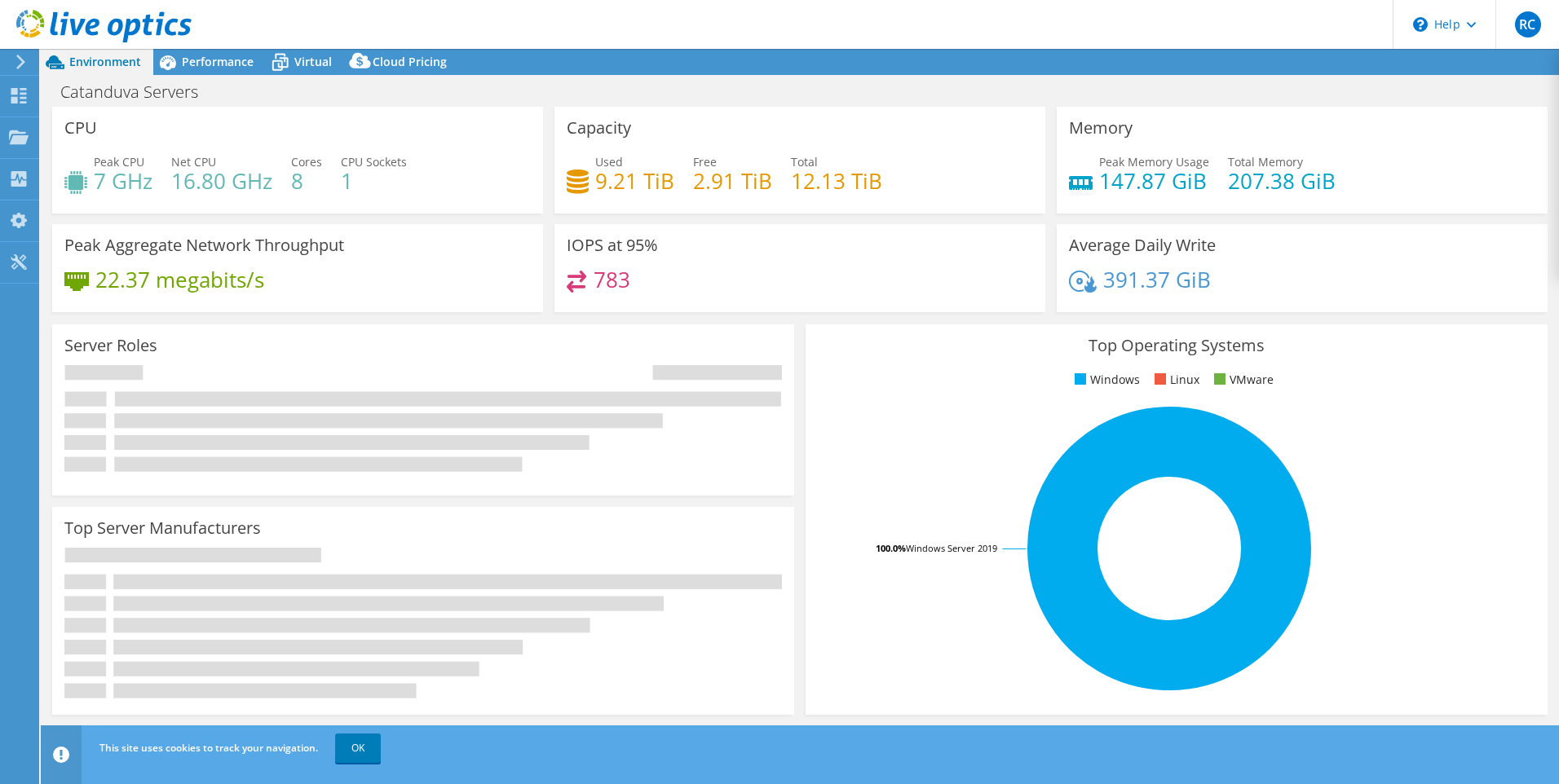
select select "SouthAmerica"
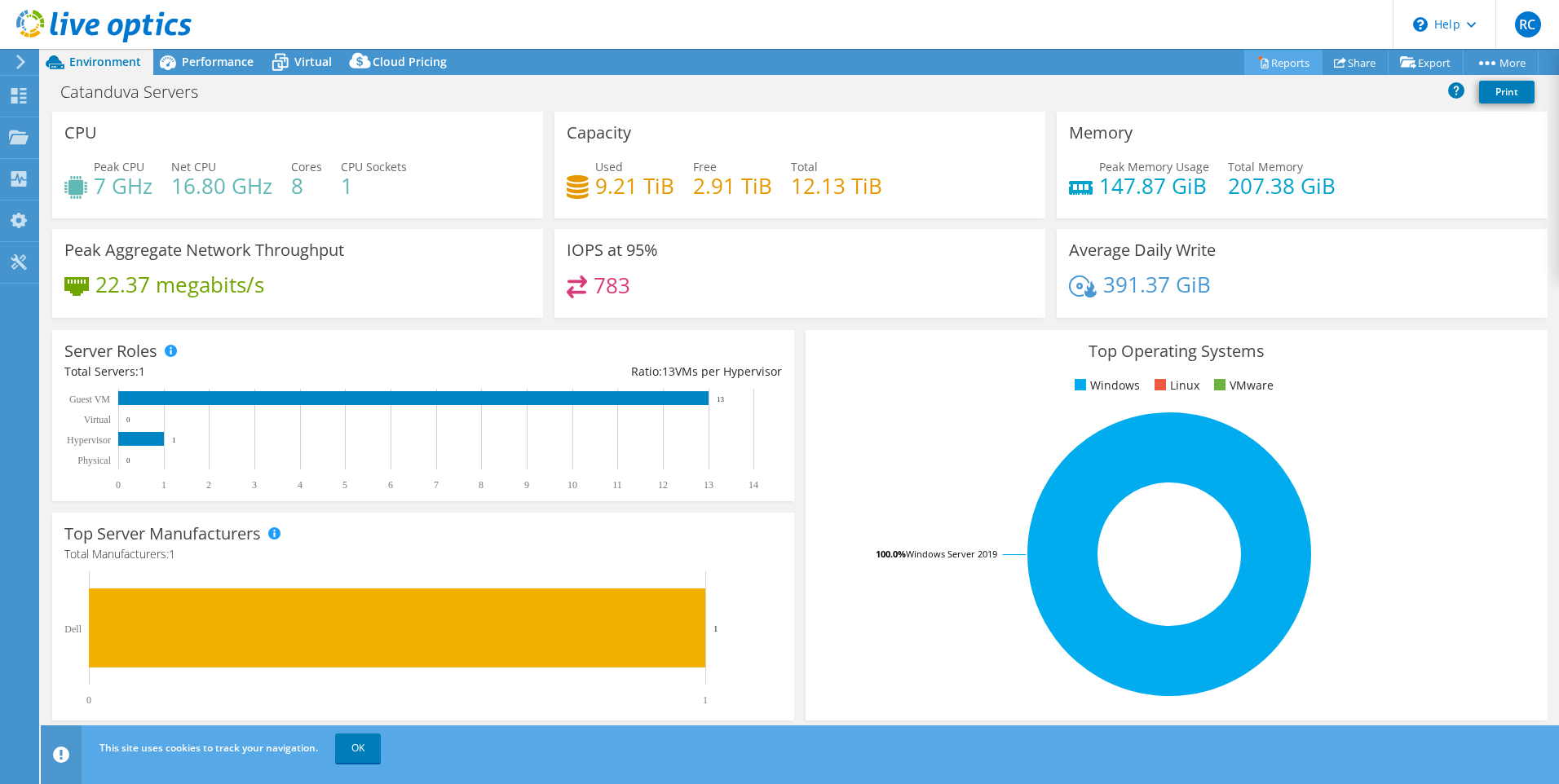
click at [1277, 59] on link "Reports" at bounding box center [1283, 62] width 78 height 26
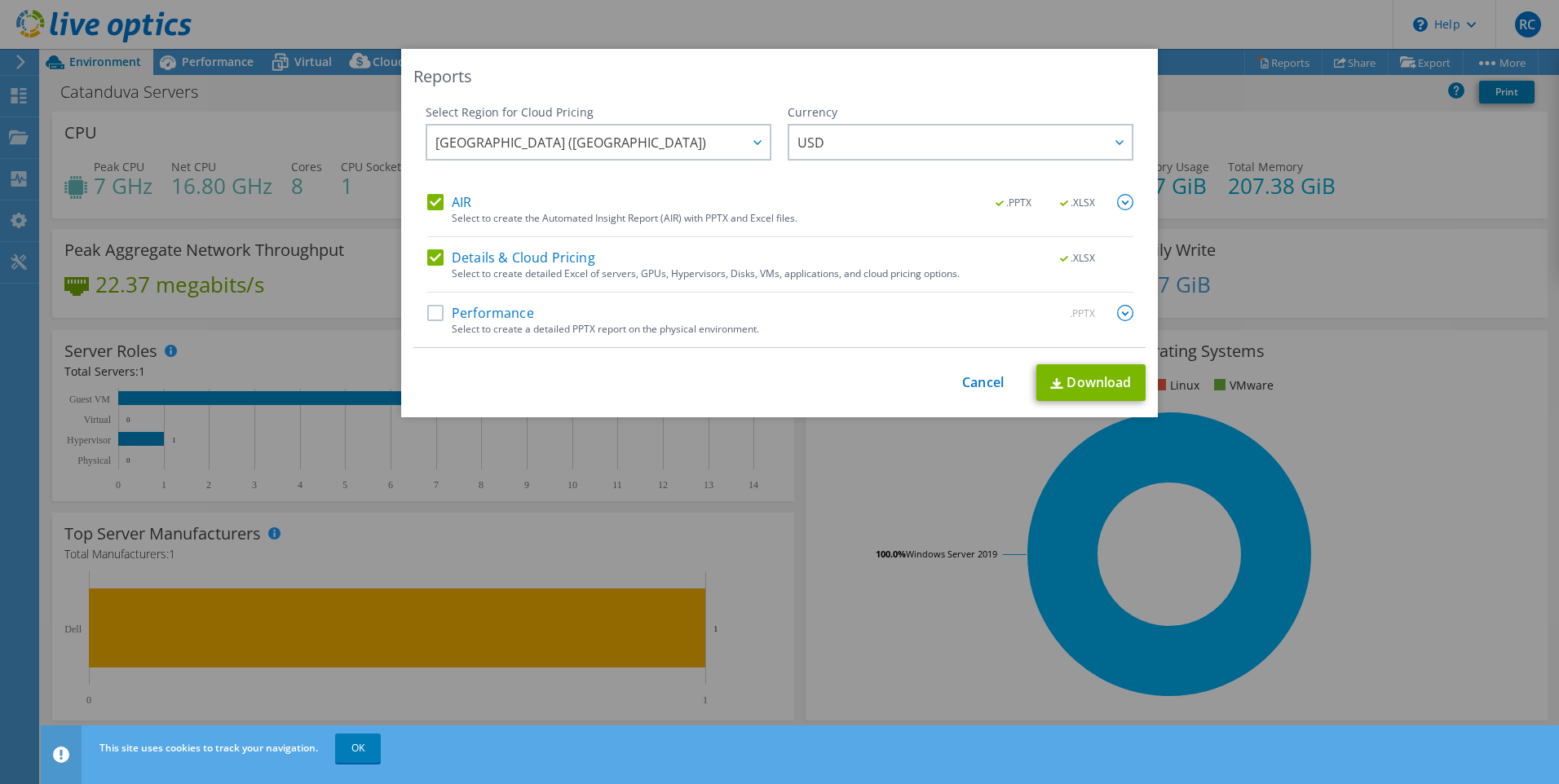
click at [430, 310] on label "Performance" at bounding box center [481, 313] width 107 height 16
click at [0, 0] on input "Performance" at bounding box center [0, 0] width 0 height 0
click at [1078, 383] on link "Download" at bounding box center [1091, 383] width 110 height 37
